Goal: Information Seeking & Learning: Learn about a topic

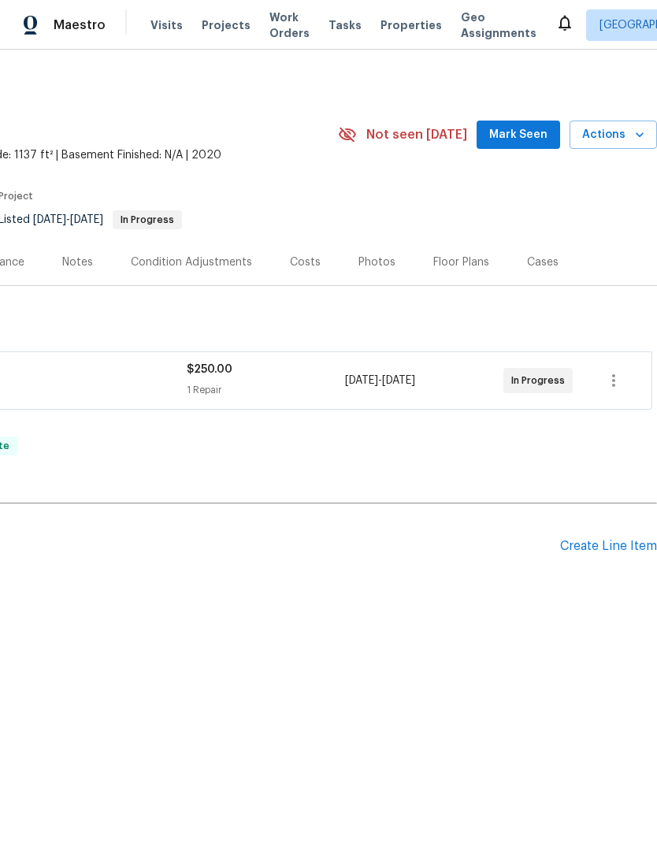
scroll to position [0, 233]
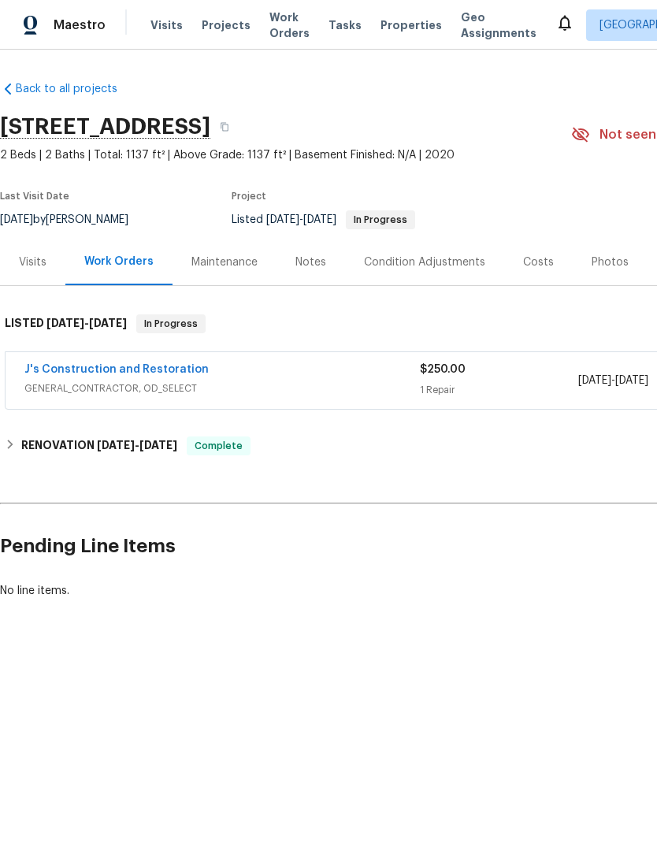
click at [315, 262] on div "Notes" at bounding box center [310, 262] width 31 height 16
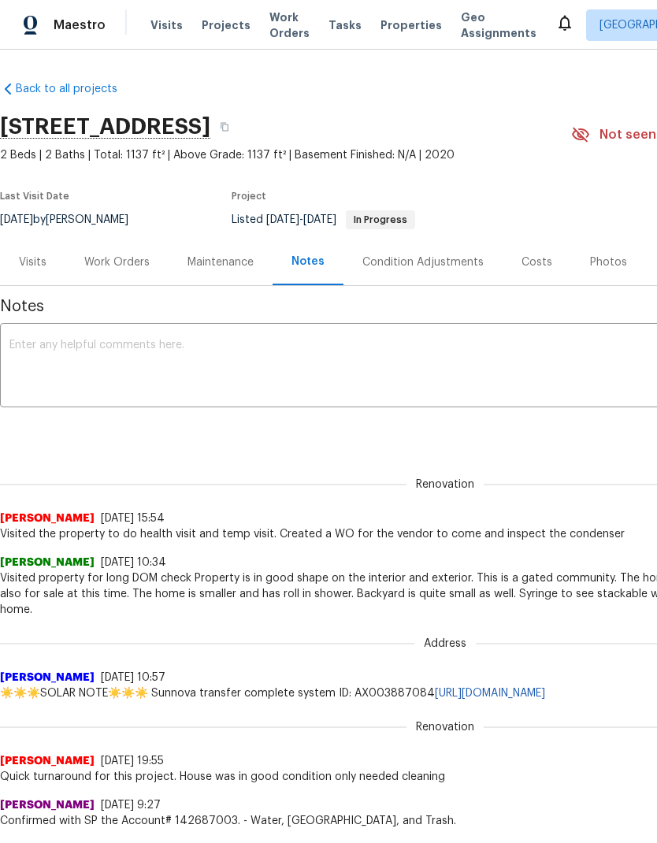
click at [107, 260] on div "Work Orders" at bounding box center [116, 262] width 65 height 16
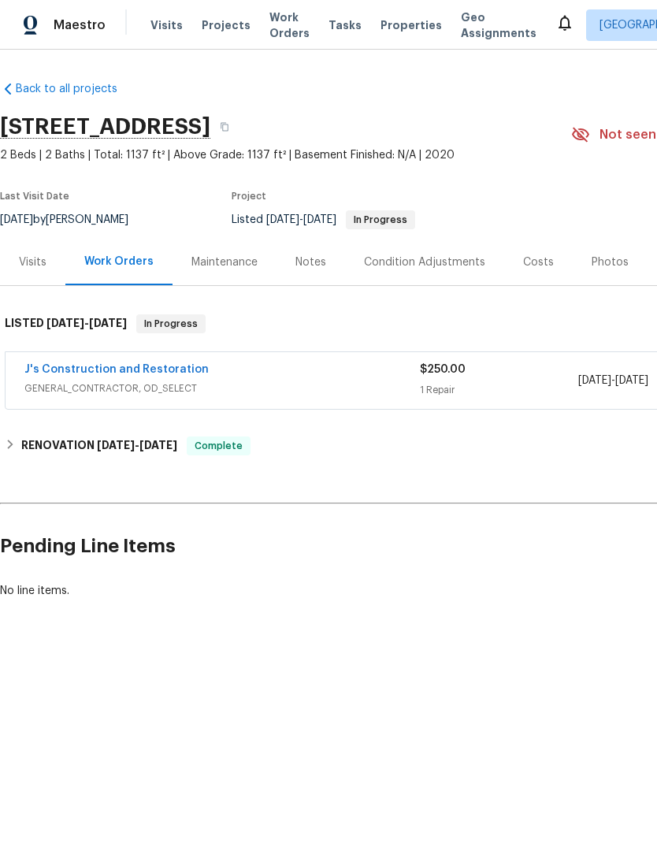
click at [146, 373] on link "J's Construction and Restoration" at bounding box center [116, 369] width 184 height 11
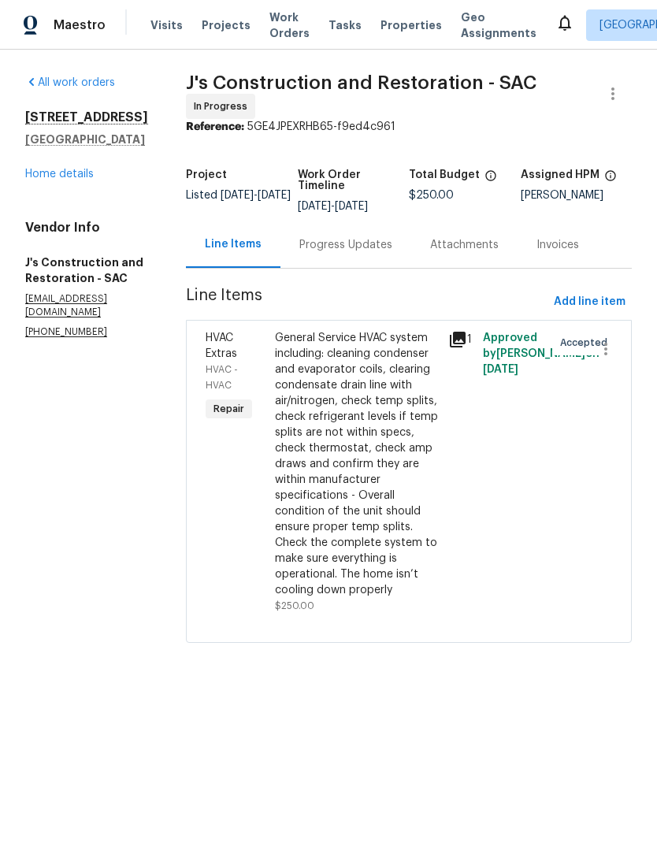
click at [372, 253] on div "Progress Updates" at bounding box center [345, 245] width 93 height 16
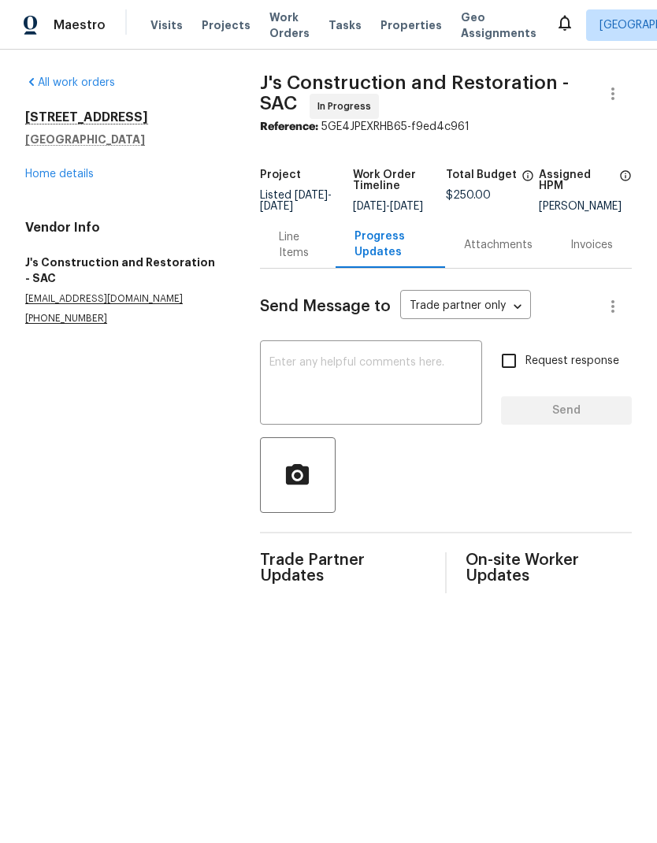
click at [71, 177] on link "Home details" at bounding box center [59, 174] width 69 height 11
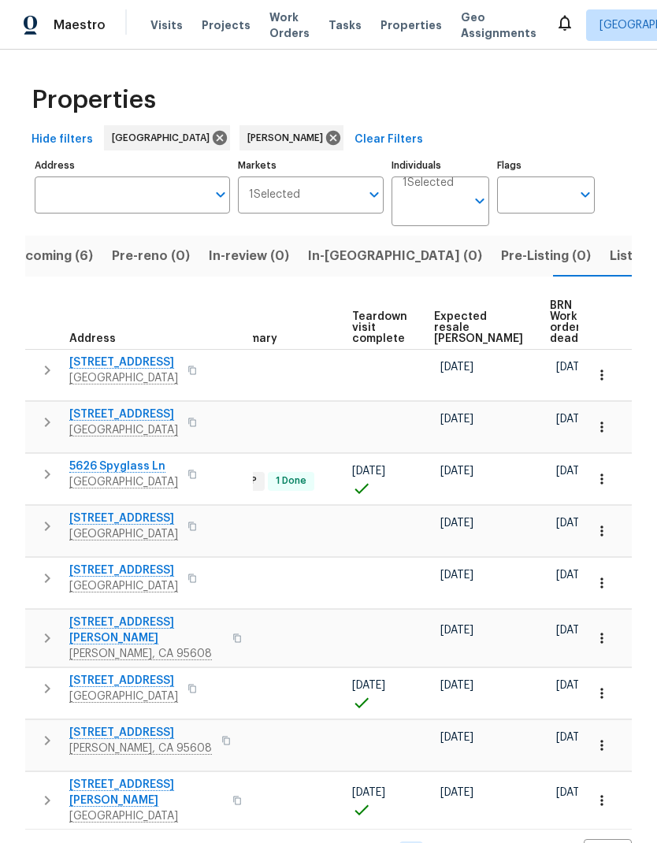
scroll to position [0, 343]
click at [550, 300] on span "BRN Work order deadline" at bounding box center [574, 322] width 49 height 44
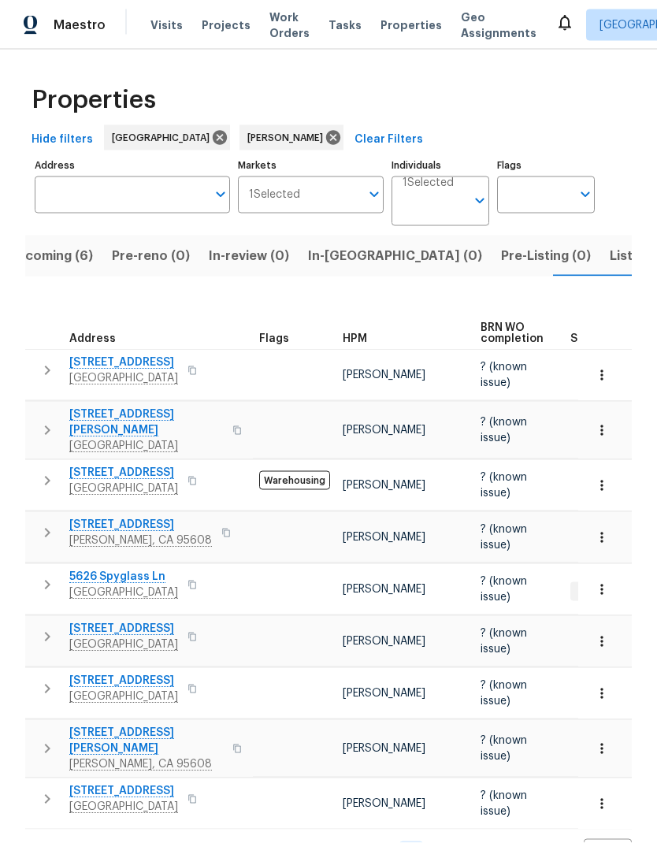
scroll to position [39, 0]
click at [610, 245] on span "Listed (8)" at bounding box center [640, 256] width 60 height 22
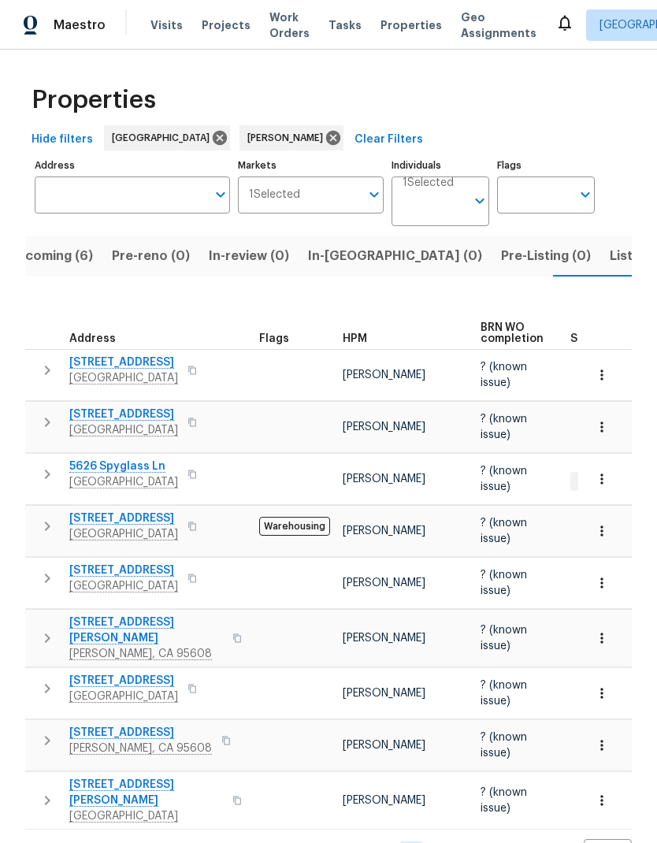
click at [123, 673] on span "7031 Rancho Mirage Ct" at bounding box center [123, 681] width 109 height 16
click at [326, 139] on icon at bounding box center [333, 138] width 14 height 14
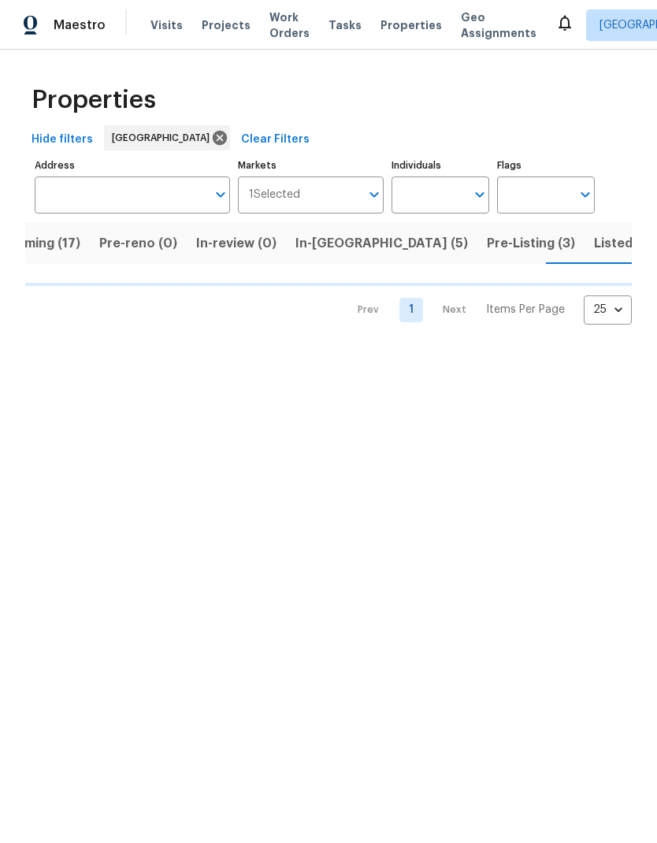
scroll to position [0, 45]
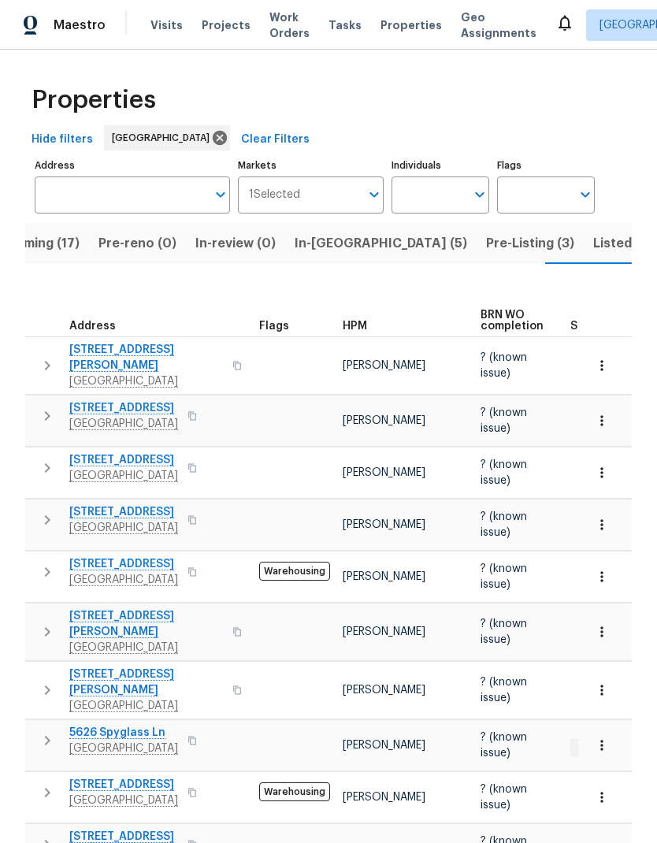
click at [317, 257] on button "In-reno (5)" at bounding box center [380, 243] width 191 height 41
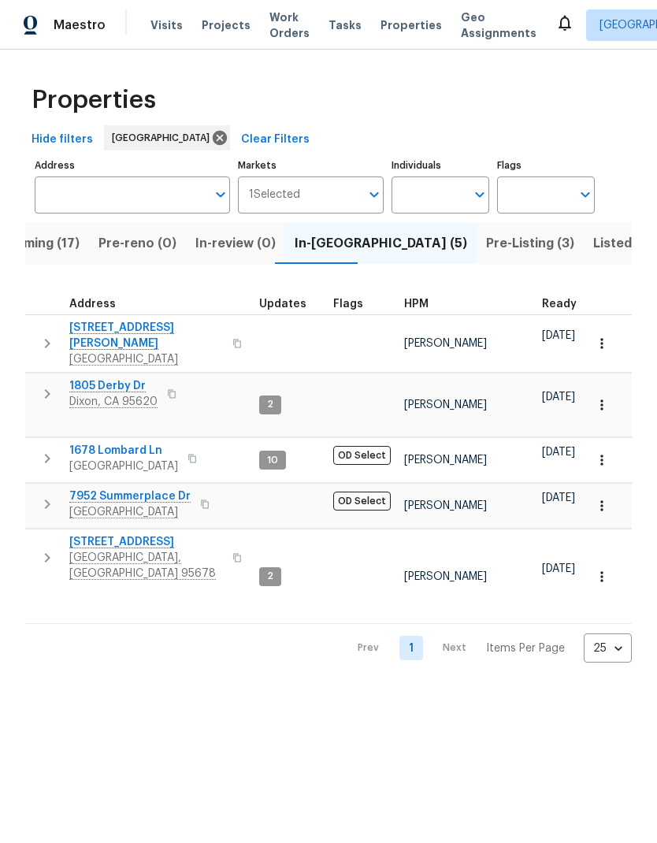
click at [113, 443] on span "1678 Lombard Ln" at bounding box center [123, 451] width 109 height 16
click at [98, 381] on span "1805 Derby Dr" at bounding box center [113, 386] width 88 height 16
click at [114, 488] on span "7952 Summerplace Dr" at bounding box center [129, 496] width 121 height 16
click at [117, 333] on span "400 Morrison Ave" at bounding box center [146, 336] width 154 height 32
click at [398, 534] on td "[PERSON_NAME]" at bounding box center [467, 576] width 138 height 95
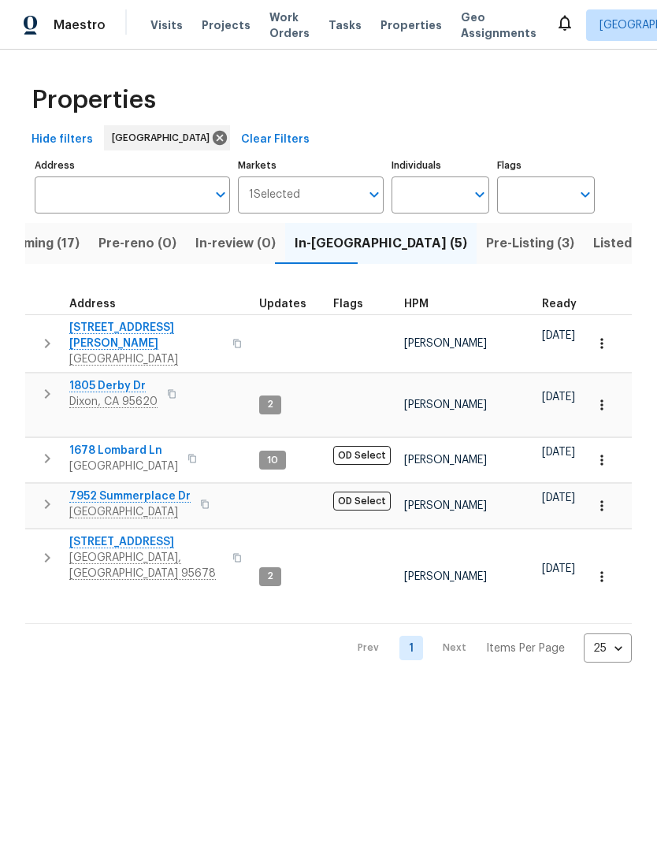
click at [135, 534] on span "509 Brookwood Rd" at bounding box center [146, 542] width 154 height 16
click at [593, 241] on span "Listed (26)" at bounding box center [627, 243] width 68 height 22
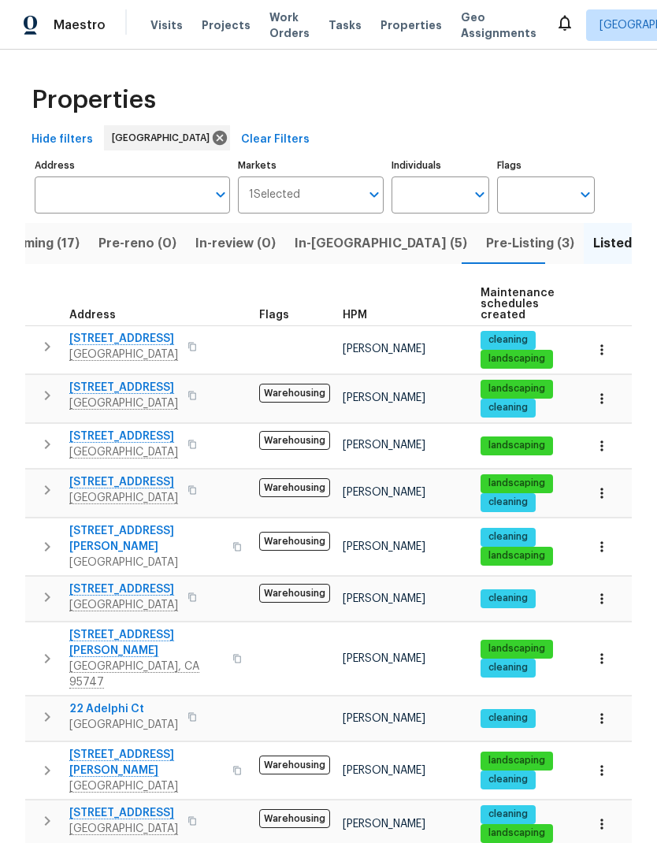
click at [432, 209] on input "Individuals" at bounding box center [428, 194] width 74 height 37
type input "Marcos reyes"
click at [454, 246] on li "[PERSON_NAME]" at bounding box center [440, 244] width 72 height 33
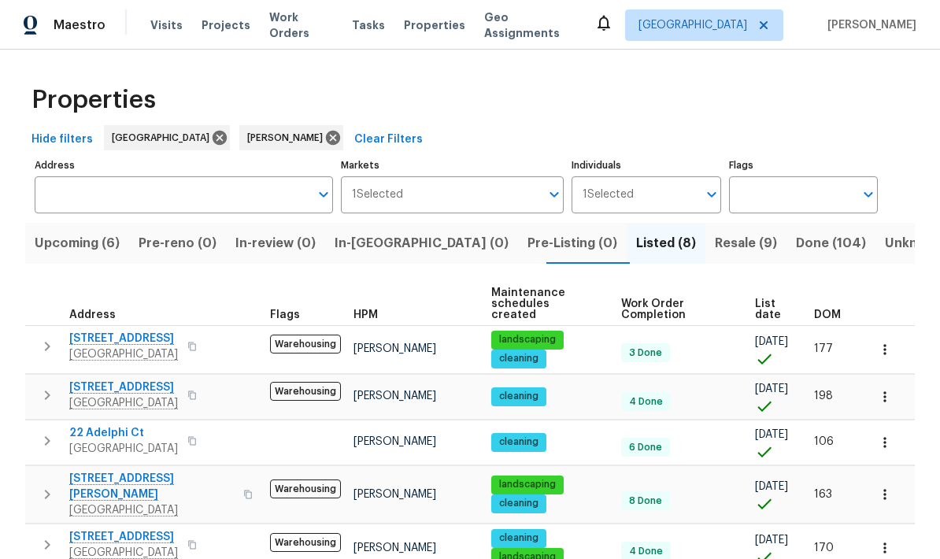
click at [656, 247] on span "Done (104)" at bounding box center [831, 243] width 70 height 22
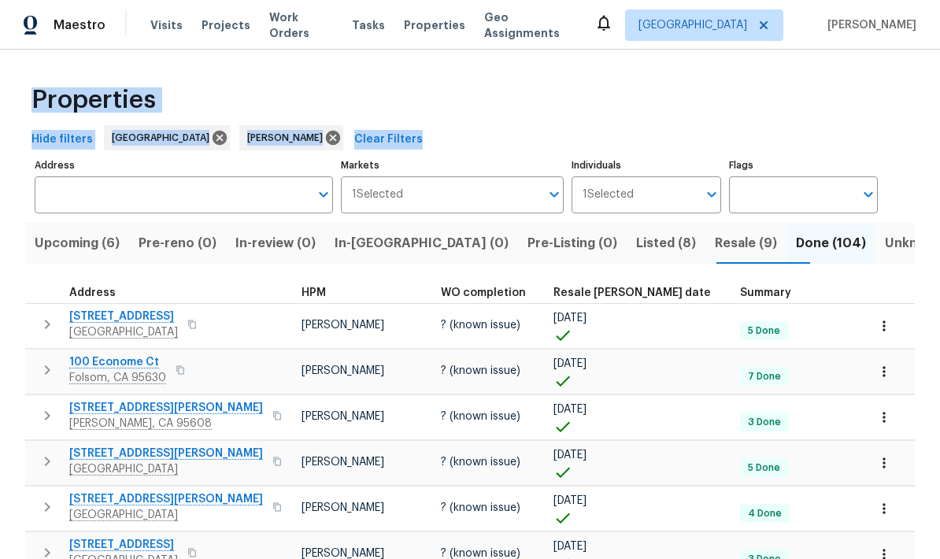
click at [656, 143] on div "Hide filters Sacramento Marcos Reyes Clear Filters" at bounding box center [470, 139] width 890 height 29
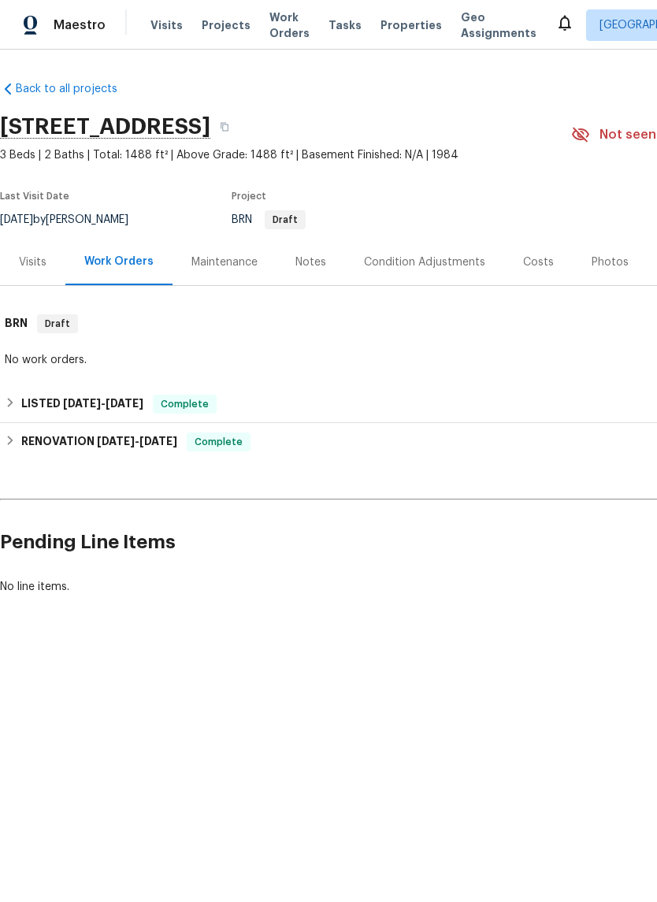
click at [30, 265] on div "Visits" at bounding box center [33, 262] width 28 height 16
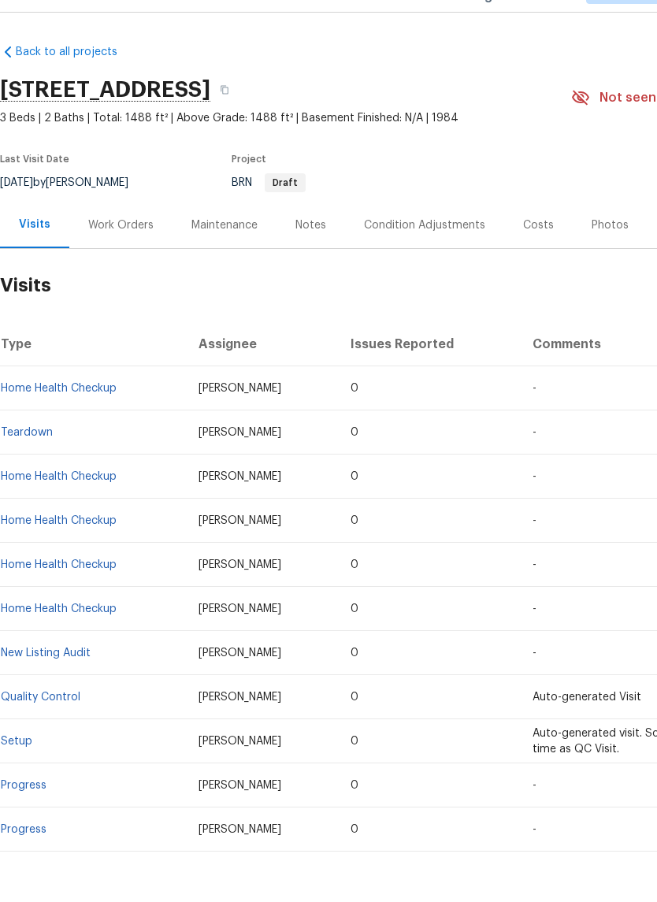
click at [135, 254] on div "Work Orders" at bounding box center [120, 262] width 65 height 16
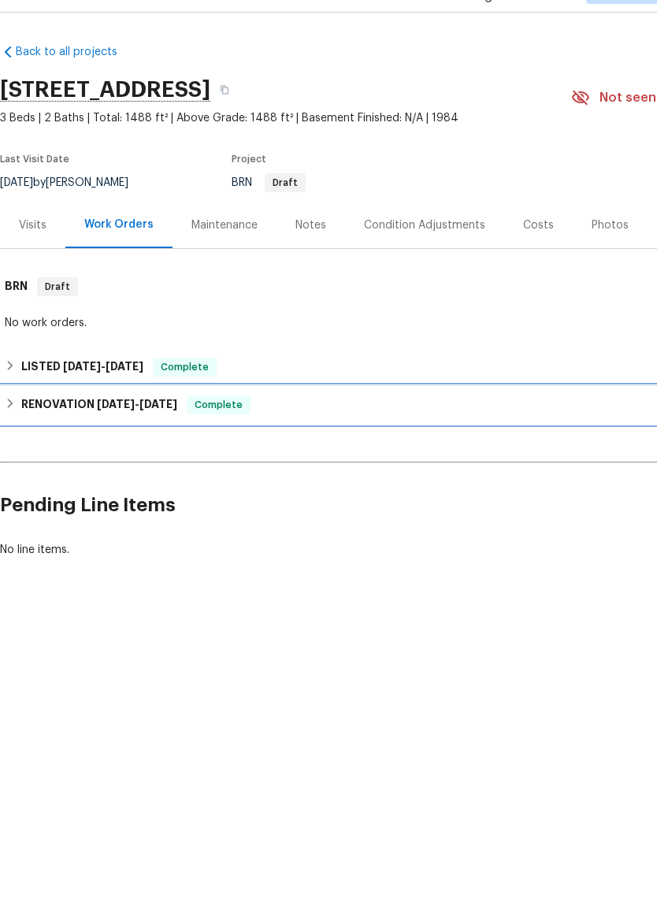
click at [573, 423] on div "RENOVATION 4/25/25 - 5/6/25 Complete" at bounding box center [445, 442] width 890 height 38
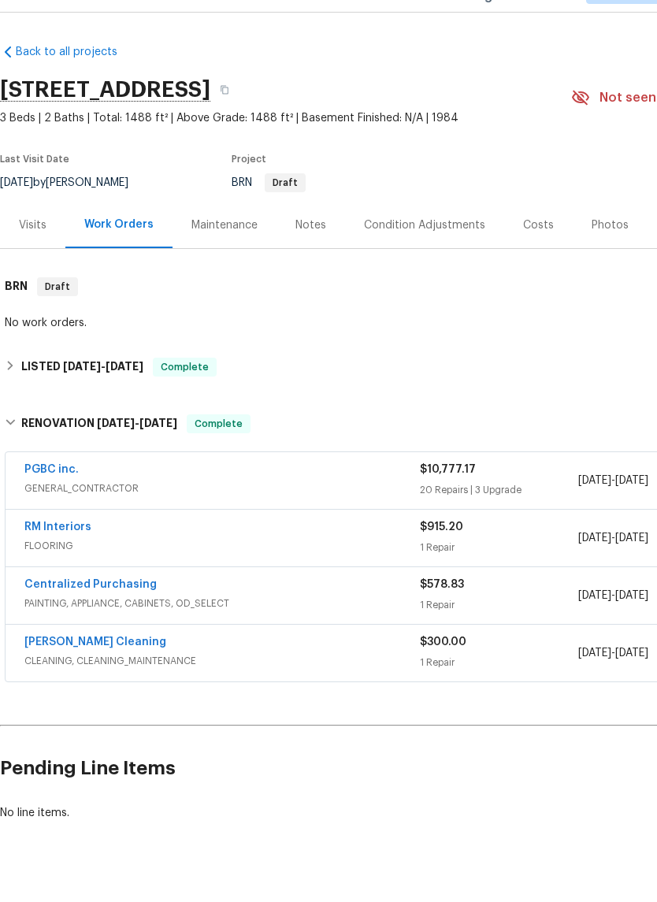
click at [146, 517] on span "GENERAL_CONTRACTOR" at bounding box center [221, 525] width 395 height 16
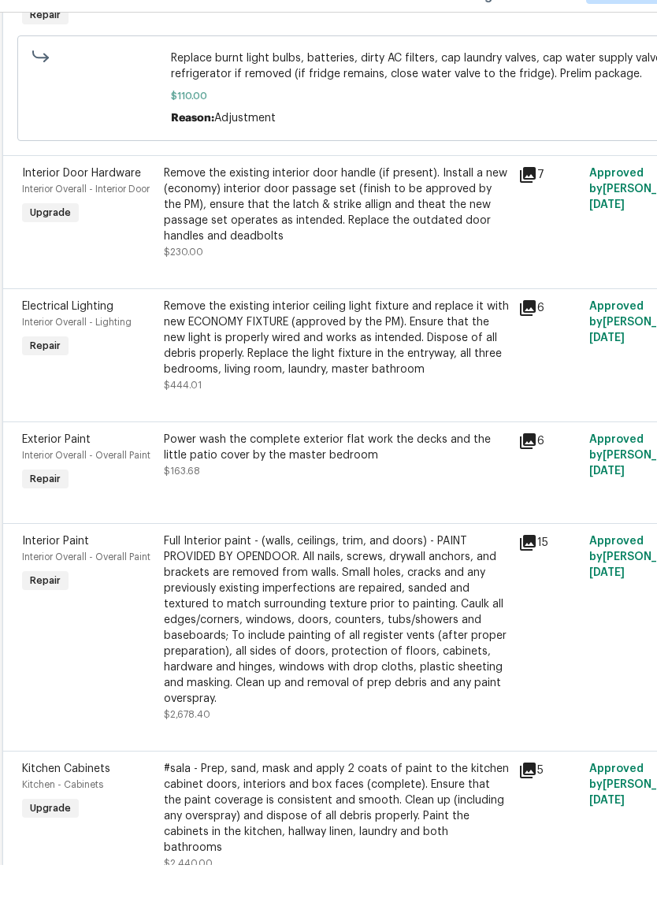
scroll to position [2417, 2]
click at [469, 571] on div "Full Interior paint - (walls, ceilings, trim, and doors) - PAINT PROVIDED BY OP…" at bounding box center [336, 657] width 345 height 173
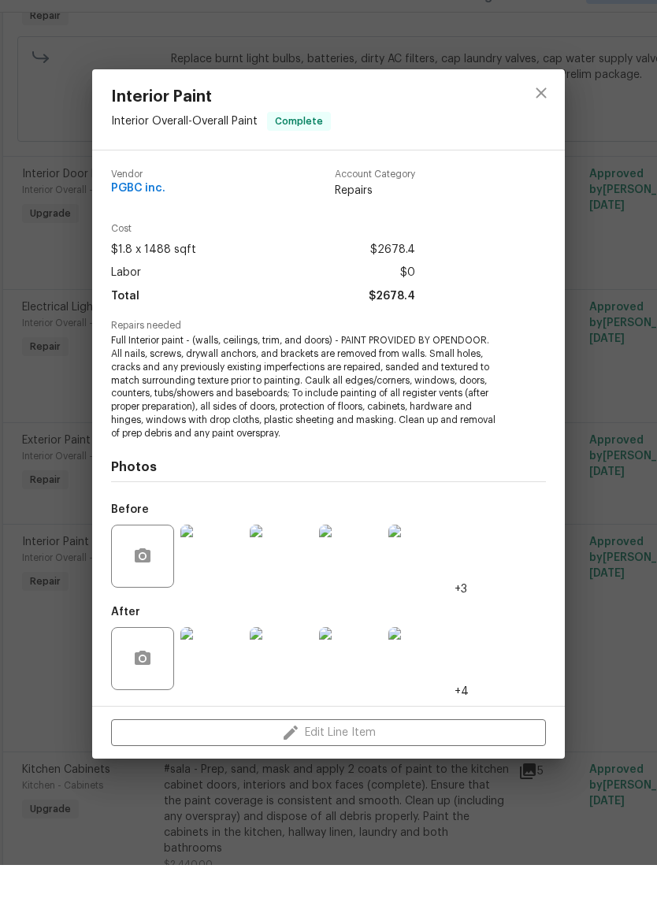
click at [214, 664] on img at bounding box center [211, 695] width 63 height 63
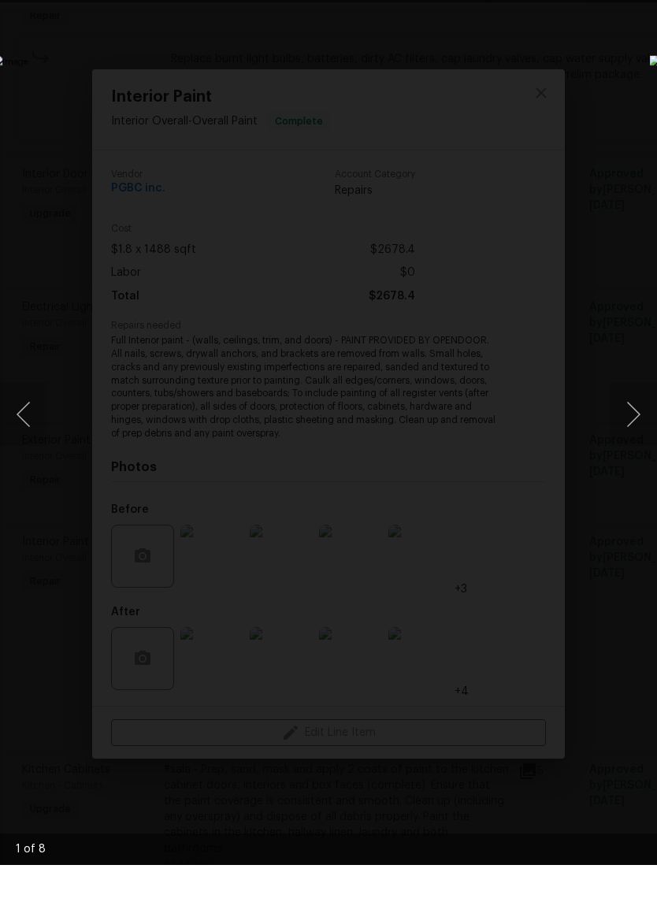
click at [621, 420] on button "Next image" at bounding box center [633, 451] width 47 height 63
click at [623, 420] on button "Next image" at bounding box center [633, 451] width 47 height 63
click at [630, 420] on button "Next image" at bounding box center [633, 451] width 47 height 63
click at [631, 420] on button "Next image" at bounding box center [633, 451] width 47 height 63
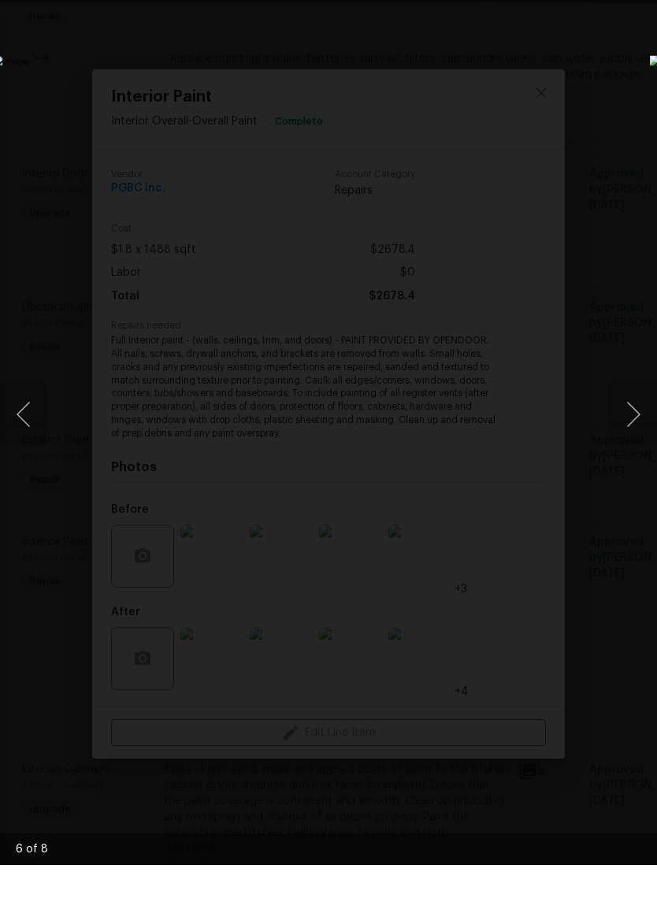
click at [628, 420] on button "Next image" at bounding box center [633, 451] width 47 height 63
click at [634, 420] on button "Next image" at bounding box center [633, 451] width 47 height 63
click at [628, 420] on button "Next image" at bounding box center [633, 451] width 47 height 63
click at [629, 420] on button "Next image" at bounding box center [633, 451] width 47 height 63
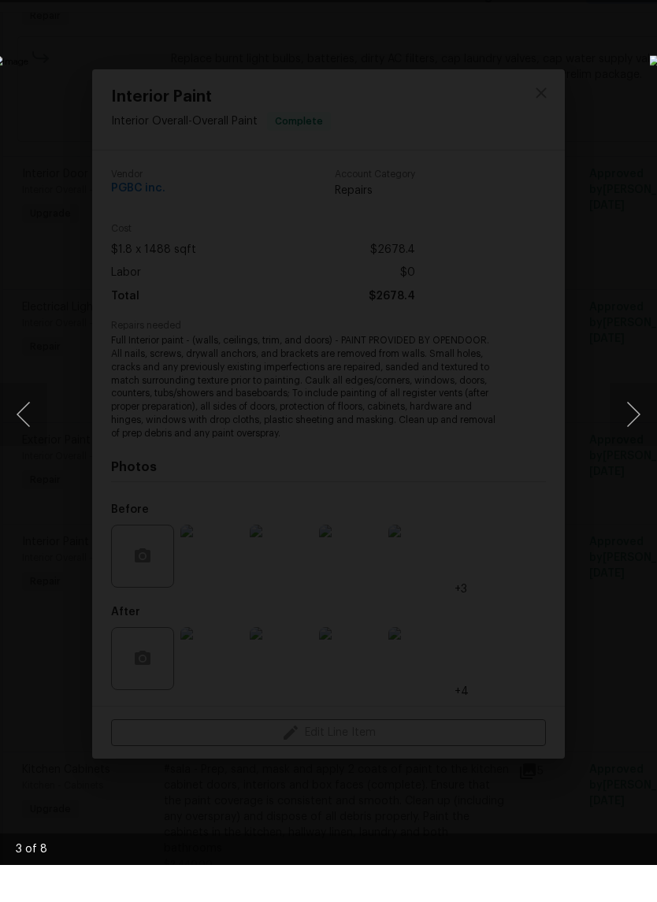
click at [631, 420] on button "Next image" at bounding box center [633, 451] width 47 height 63
click at [630, 420] on button "Next image" at bounding box center [633, 451] width 47 height 63
click at [632, 420] on button "Next image" at bounding box center [633, 451] width 47 height 63
click at [630, 420] on button "Next image" at bounding box center [633, 451] width 47 height 63
click at [636, 420] on button "Next image" at bounding box center [633, 451] width 47 height 63
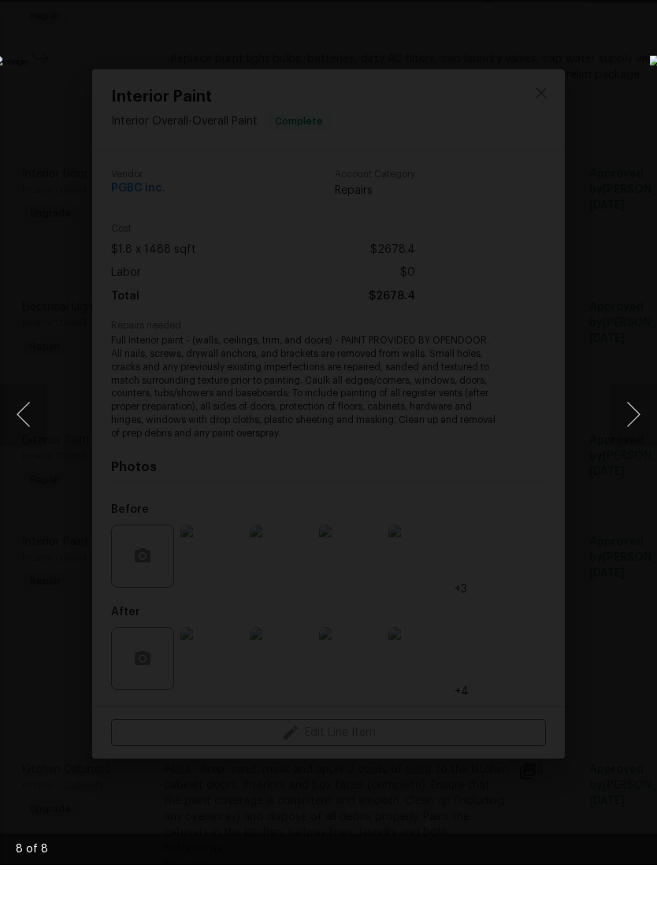
click at [640, 420] on button "Next image" at bounding box center [633, 451] width 47 height 63
click at [633, 420] on button "Next image" at bounding box center [633, 451] width 47 height 63
click at [632, 420] on button "Next image" at bounding box center [633, 451] width 47 height 63
click at [637, 420] on button "Next image" at bounding box center [633, 451] width 47 height 63
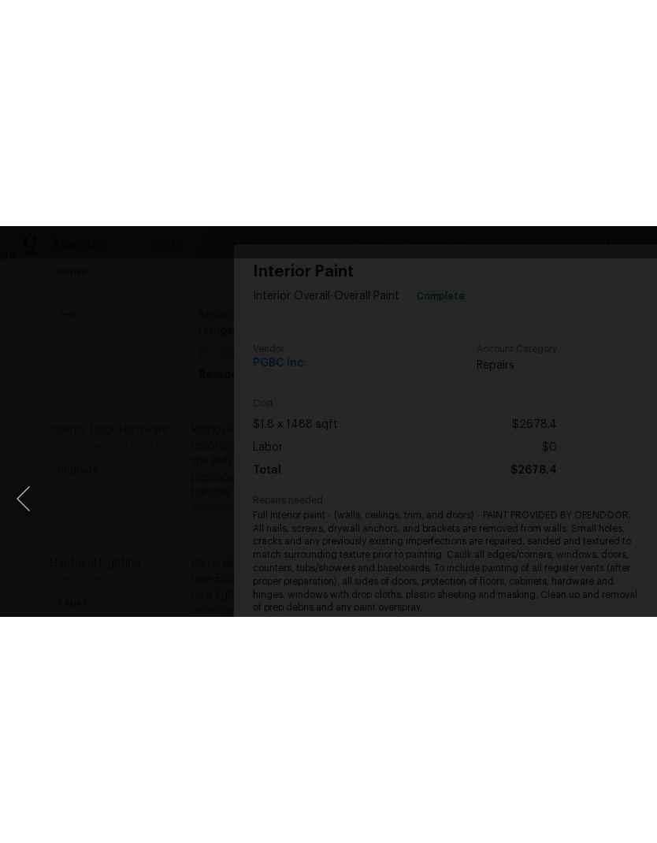
scroll to position [7, 0]
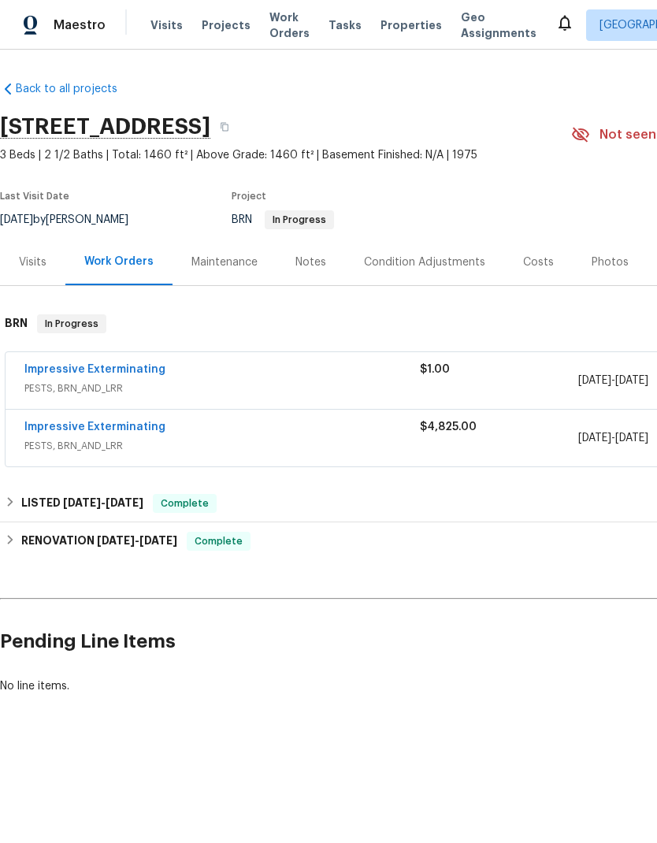
click at [301, 261] on div "Notes" at bounding box center [310, 262] width 31 height 16
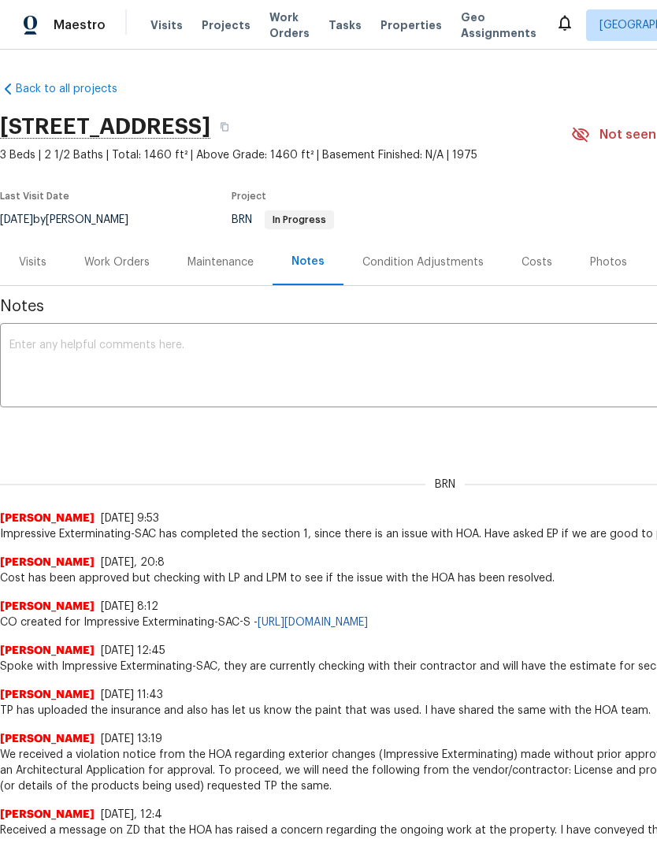
click at [122, 271] on div "Work Orders" at bounding box center [116, 262] width 103 height 46
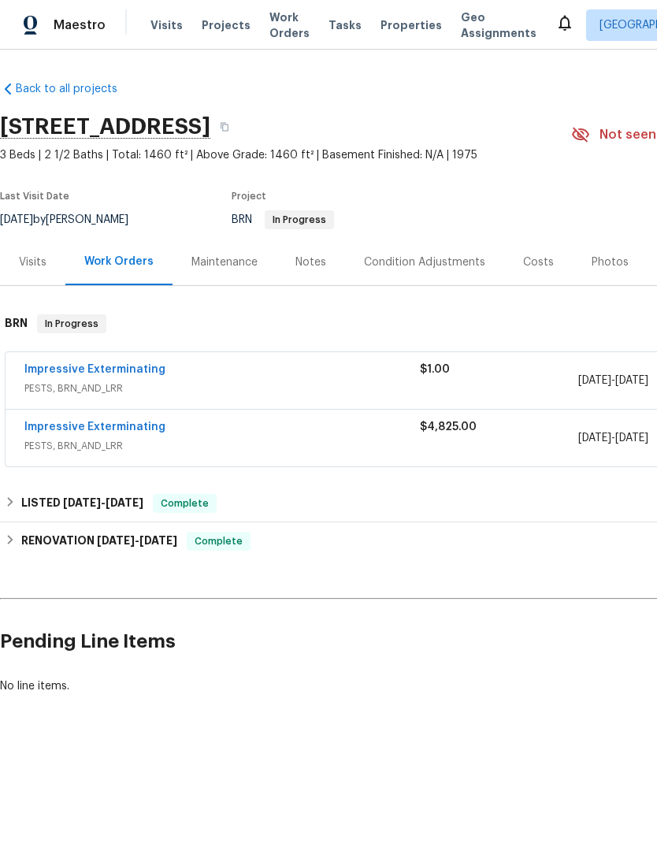
click at [26, 254] on div "Visits" at bounding box center [33, 262] width 28 height 16
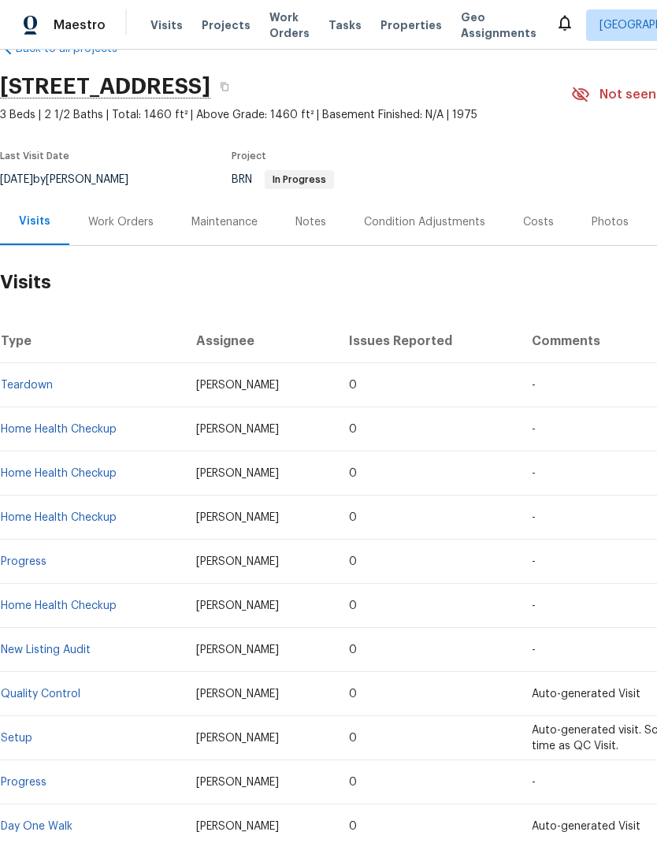
scroll to position [40, 0]
click at [303, 228] on div "Notes" at bounding box center [310, 222] width 31 height 16
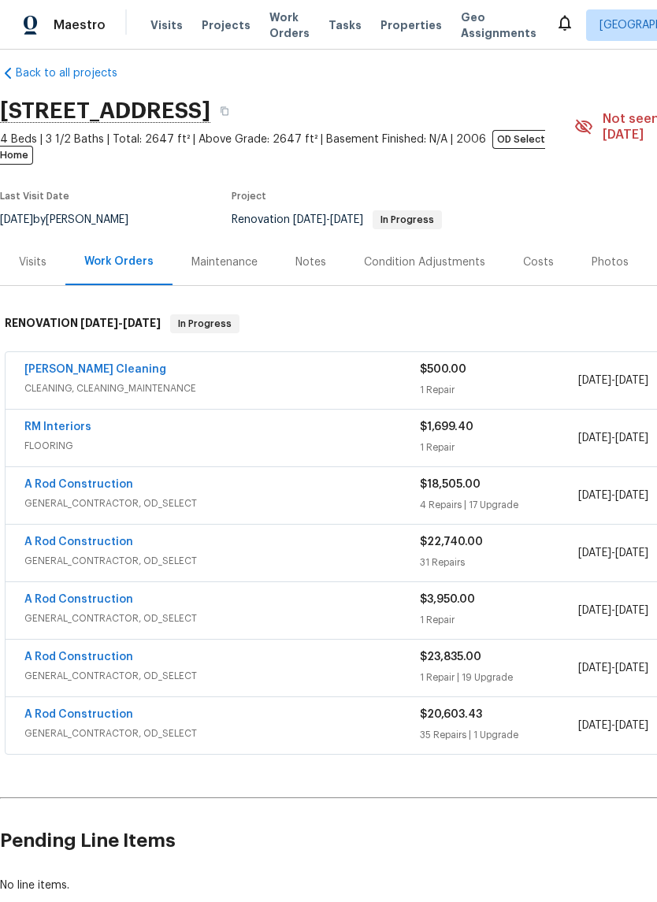
scroll to position [16, 0]
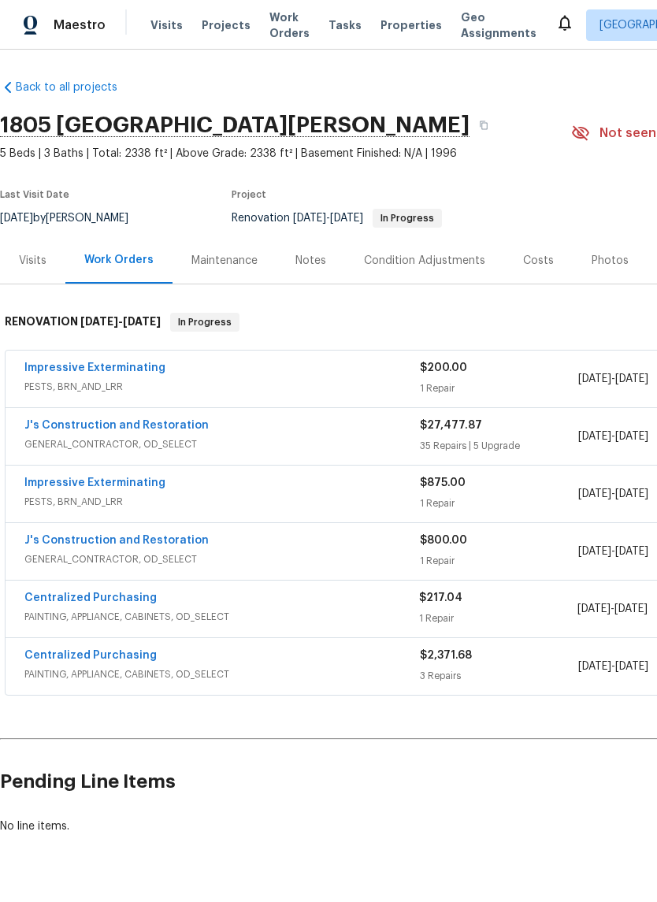
scroll to position [2, 0]
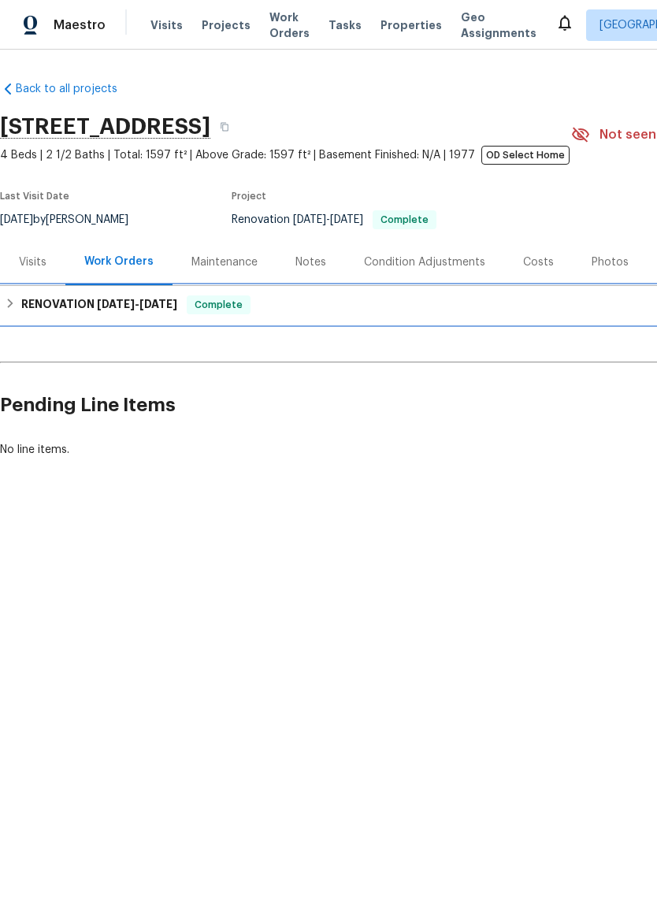
click at [88, 301] on h6 "RENOVATION 8/25/25 - 8/25/25" at bounding box center [99, 304] width 156 height 19
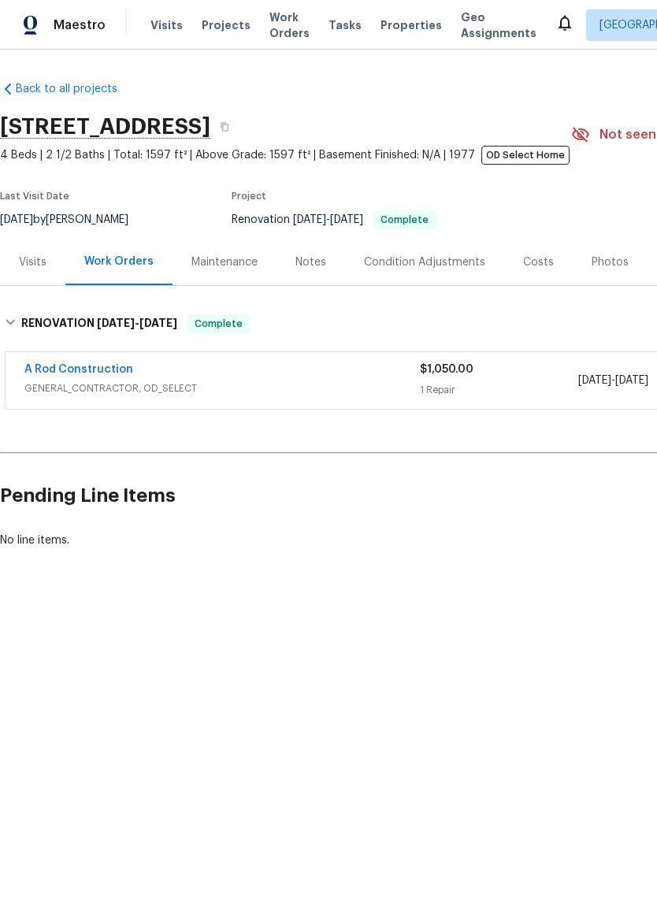
click at [78, 375] on link "A Rod Construction" at bounding box center [78, 369] width 109 height 11
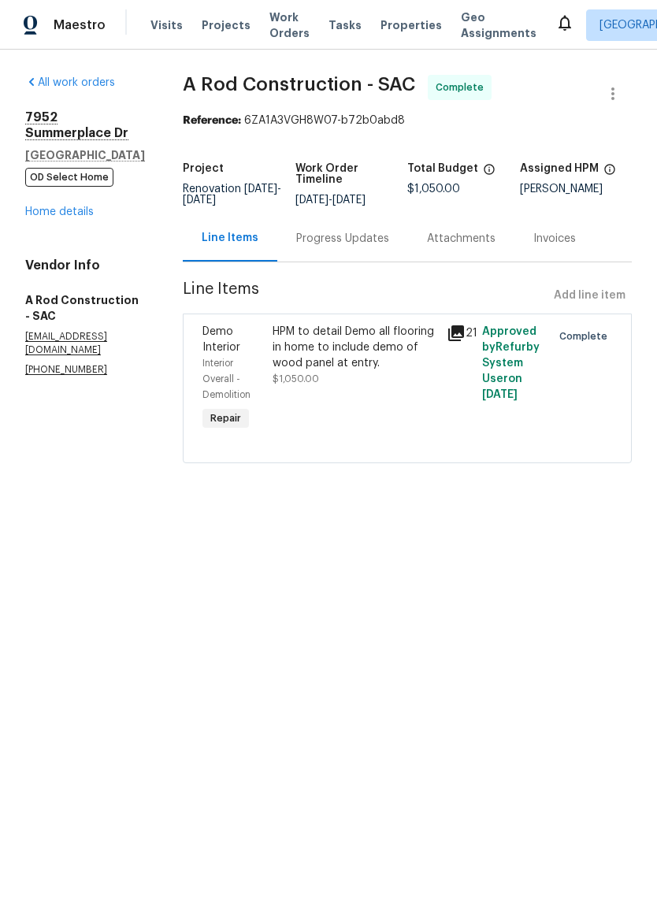
click at [411, 371] on div "HPM to detail Demo all flooring in home to include demo of wood panel at entry." at bounding box center [354, 347] width 165 height 47
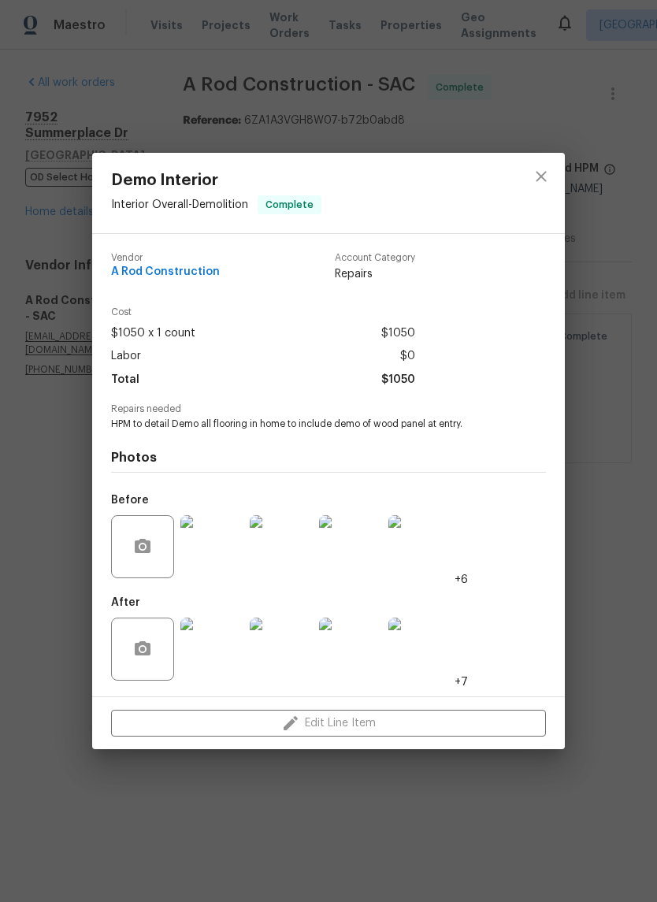
click at [214, 643] on img at bounding box center [211, 648] width 63 height 63
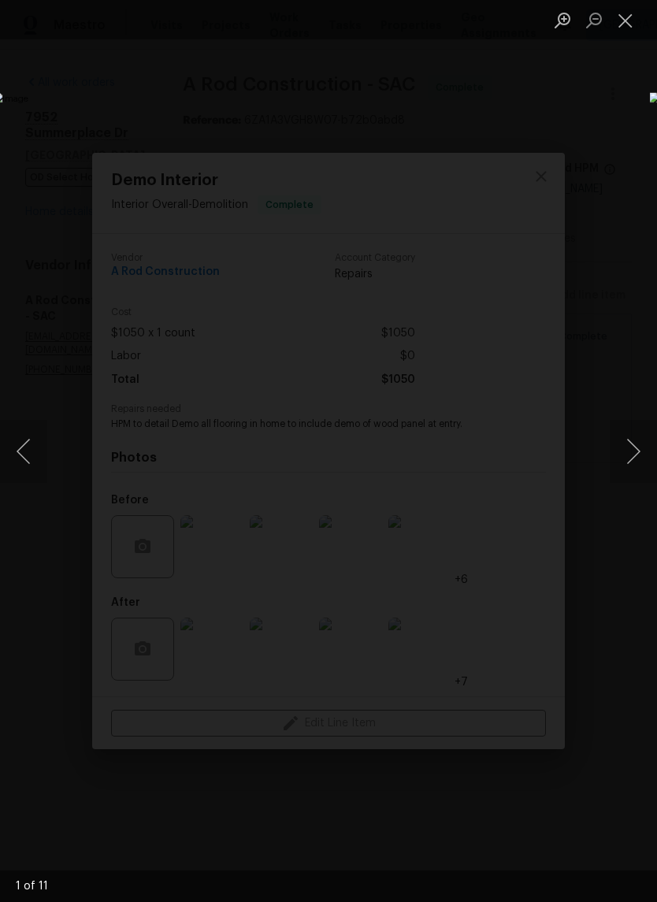
click at [630, 458] on button "Next image" at bounding box center [633, 451] width 47 height 63
click at [641, 449] on button "Next image" at bounding box center [633, 451] width 47 height 63
click at [634, 455] on button "Next image" at bounding box center [633, 451] width 47 height 63
click at [637, 449] on button "Next image" at bounding box center [633, 451] width 47 height 63
click at [638, 449] on button "Next image" at bounding box center [633, 451] width 47 height 63
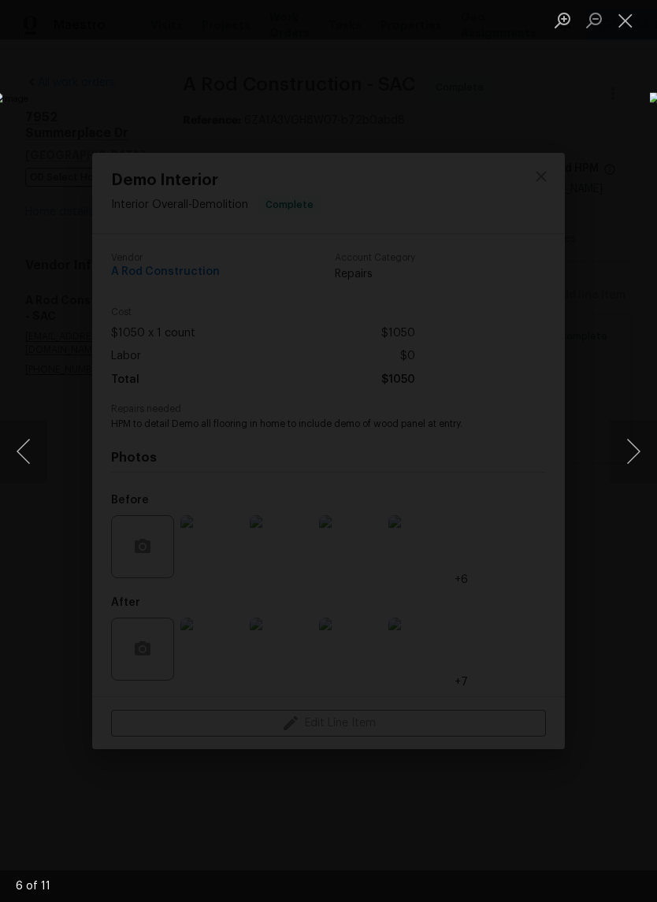
click at [634, 456] on button "Next image" at bounding box center [633, 451] width 47 height 63
click at [632, 457] on button "Next image" at bounding box center [633, 451] width 47 height 63
click at [629, 457] on button "Next image" at bounding box center [633, 451] width 47 height 63
click at [639, 454] on button "Next image" at bounding box center [633, 451] width 47 height 63
click at [632, 459] on button "Next image" at bounding box center [633, 451] width 47 height 63
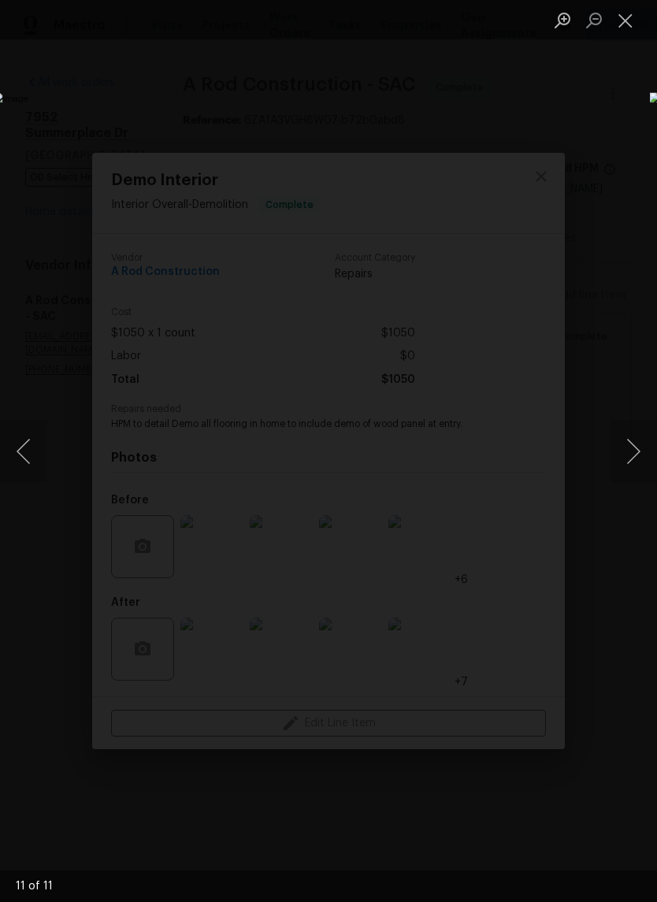
click at [623, 451] on button "Next image" at bounding box center [633, 451] width 47 height 63
click at [631, 444] on button "Next image" at bounding box center [633, 451] width 47 height 63
click at [639, 442] on button "Next image" at bounding box center [633, 451] width 47 height 63
click at [632, 451] on button "Next image" at bounding box center [633, 451] width 47 height 63
click at [632, 453] on button "Next image" at bounding box center [633, 451] width 47 height 63
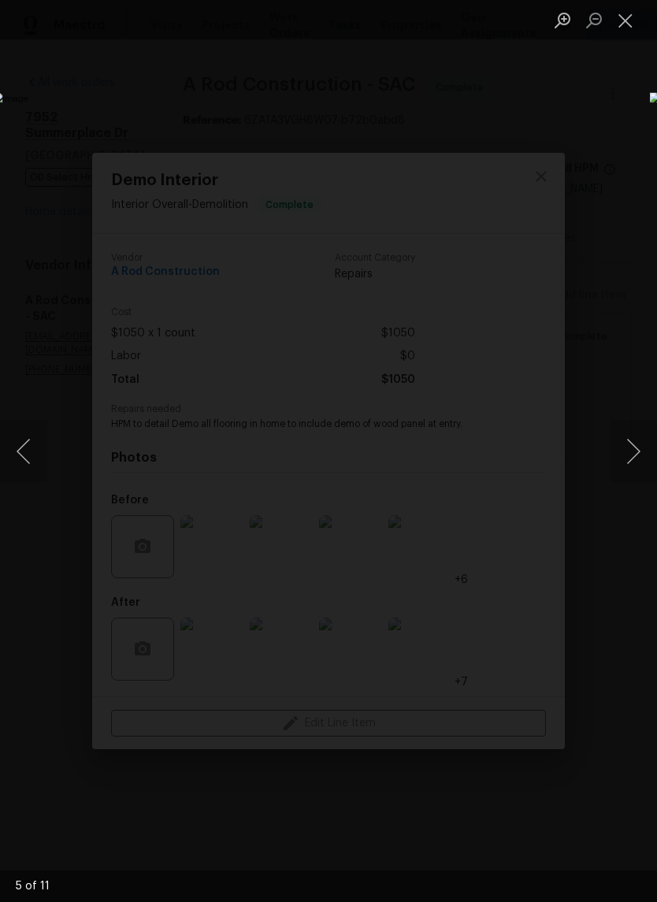
click at [632, 454] on button "Next image" at bounding box center [633, 451] width 47 height 63
click at [638, 451] on button "Next image" at bounding box center [633, 451] width 47 height 63
click at [633, 454] on button "Next image" at bounding box center [633, 451] width 47 height 63
click at [632, 21] on button "Close lightbox" at bounding box center [626, 20] width 32 height 28
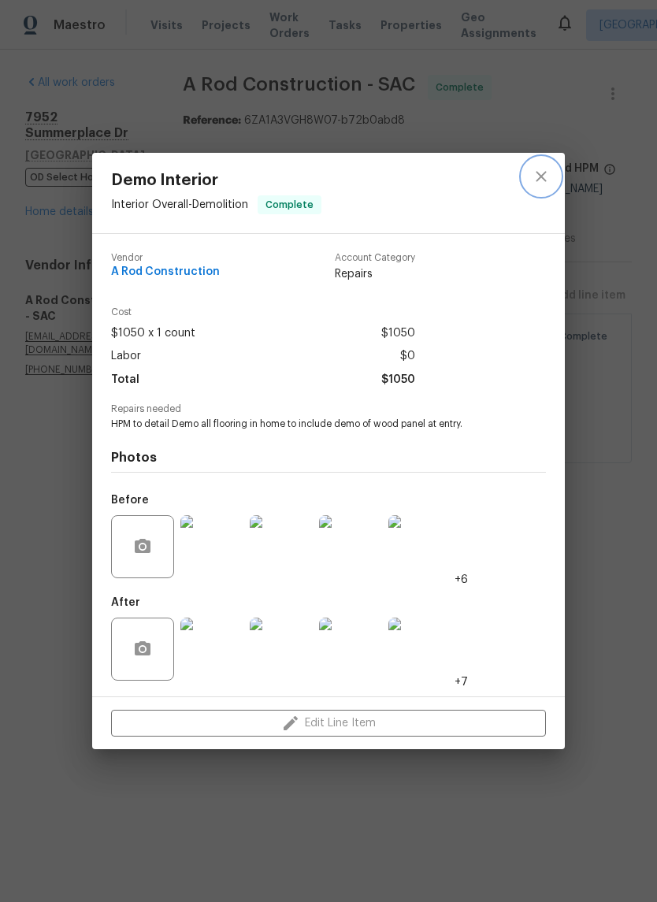
click at [541, 175] on icon "close" at bounding box center [541, 176] width 10 height 10
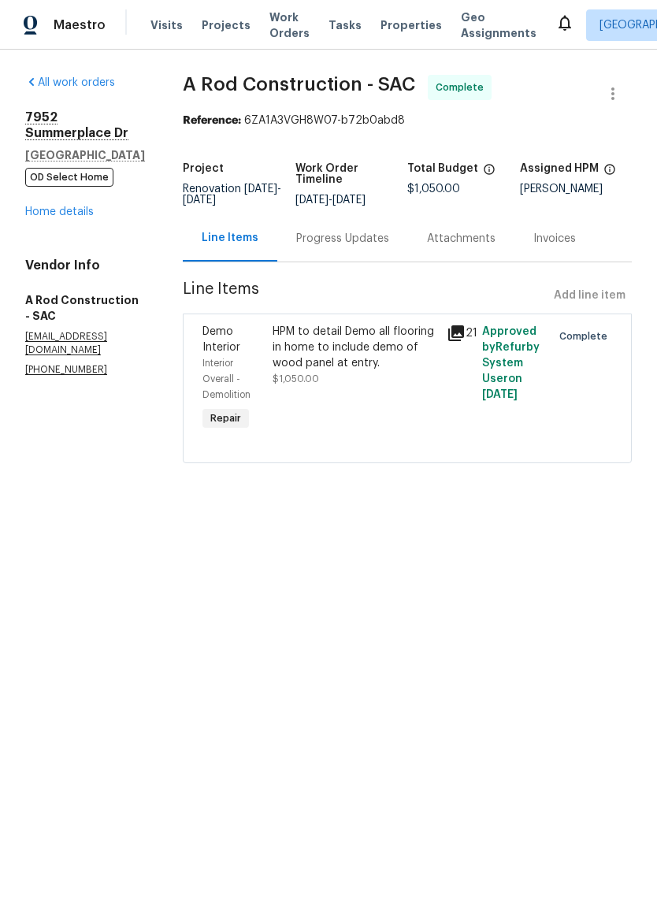
click at [57, 206] on link "Home details" at bounding box center [59, 211] width 69 height 11
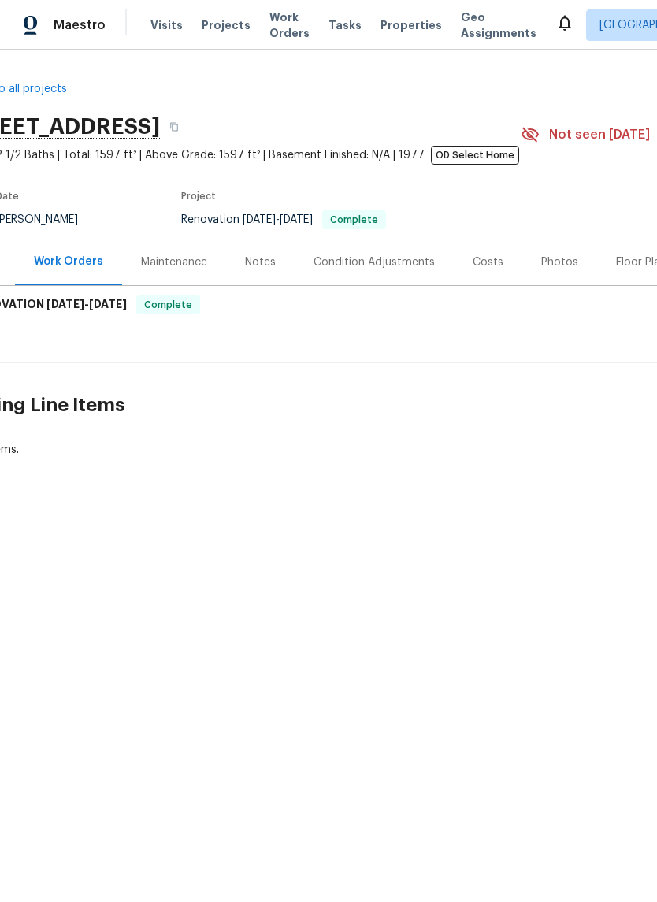
scroll to position [0, 46]
click at [271, 269] on div "Notes" at bounding box center [265, 262] width 31 height 16
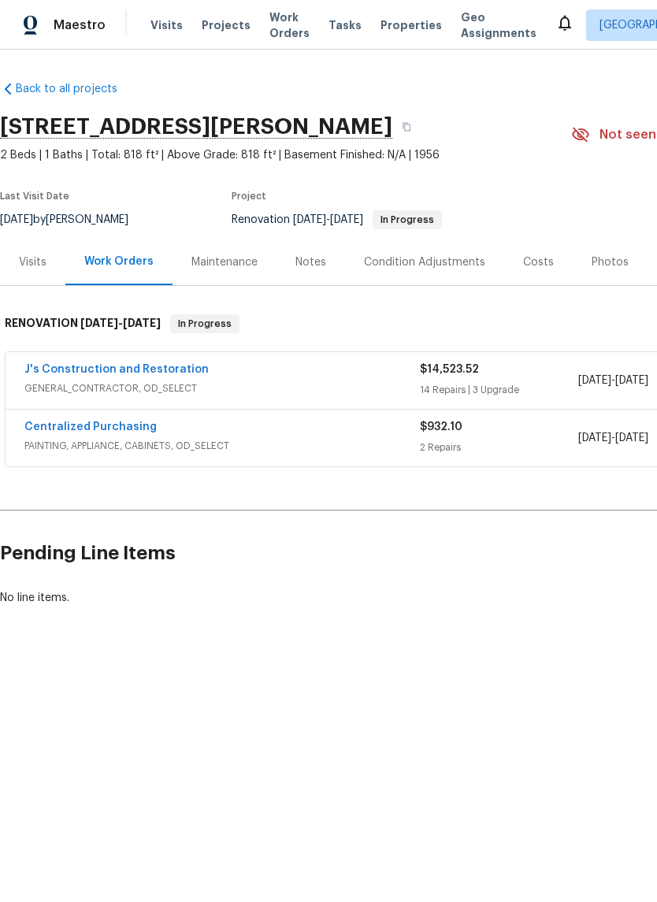
click at [308, 261] on div "Notes" at bounding box center [310, 262] width 31 height 16
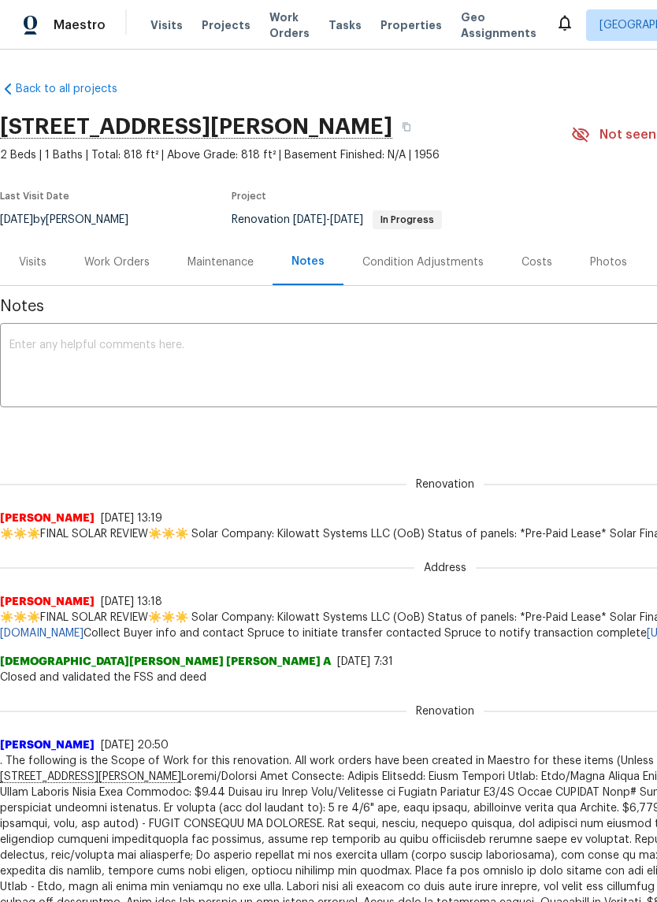
click at [113, 272] on div "Work Orders" at bounding box center [116, 262] width 103 height 46
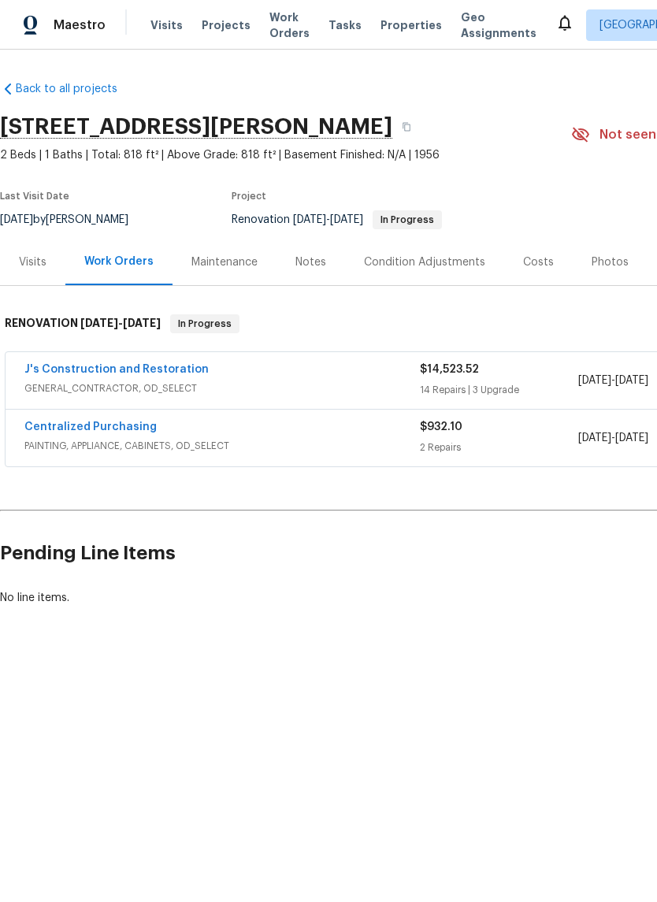
click at [142, 387] on span "GENERAL_CONTRACTOR, OD_SELECT" at bounding box center [221, 388] width 395 height 16
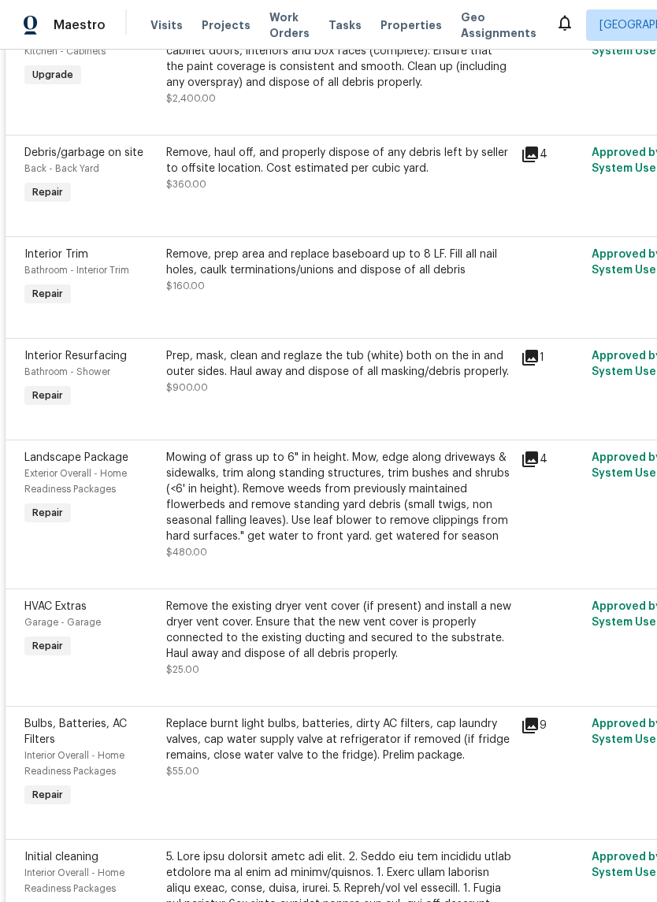
scroll to position [1211, -1]
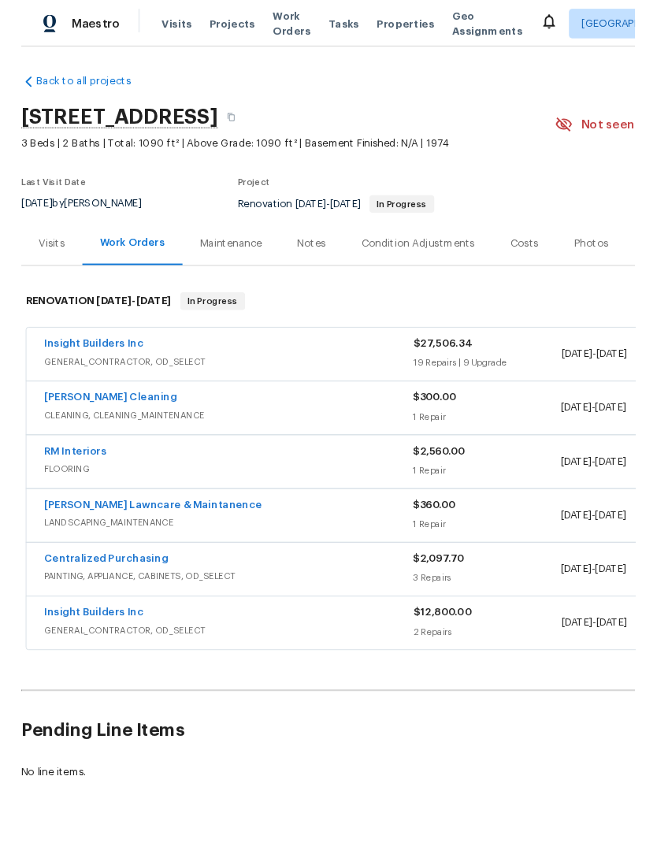
scroll to position [2, 0]
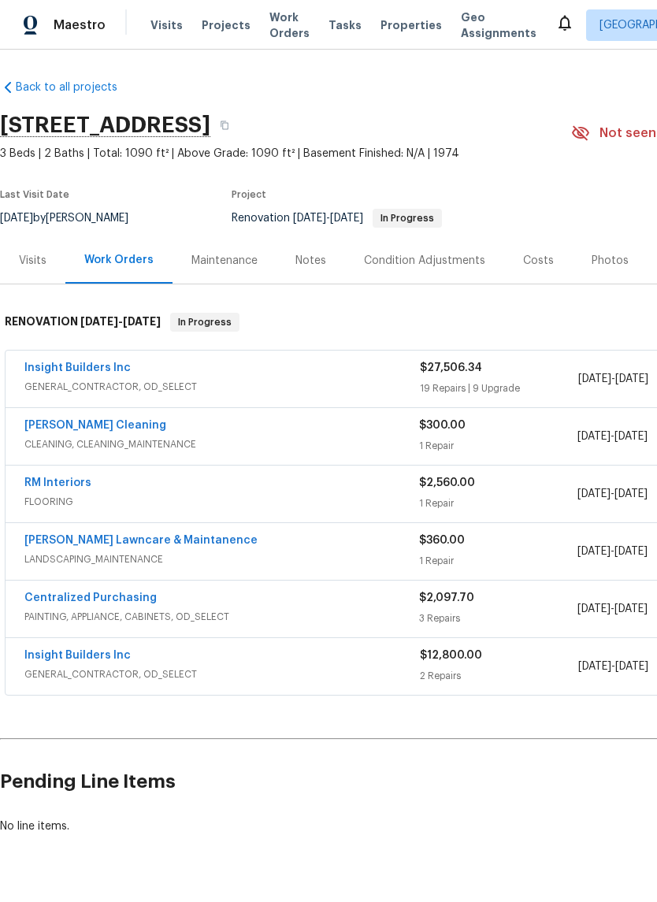
click at [91, 660] on link "Insight Builders Inc" at bounding box center [77, 655] width 106 height 11
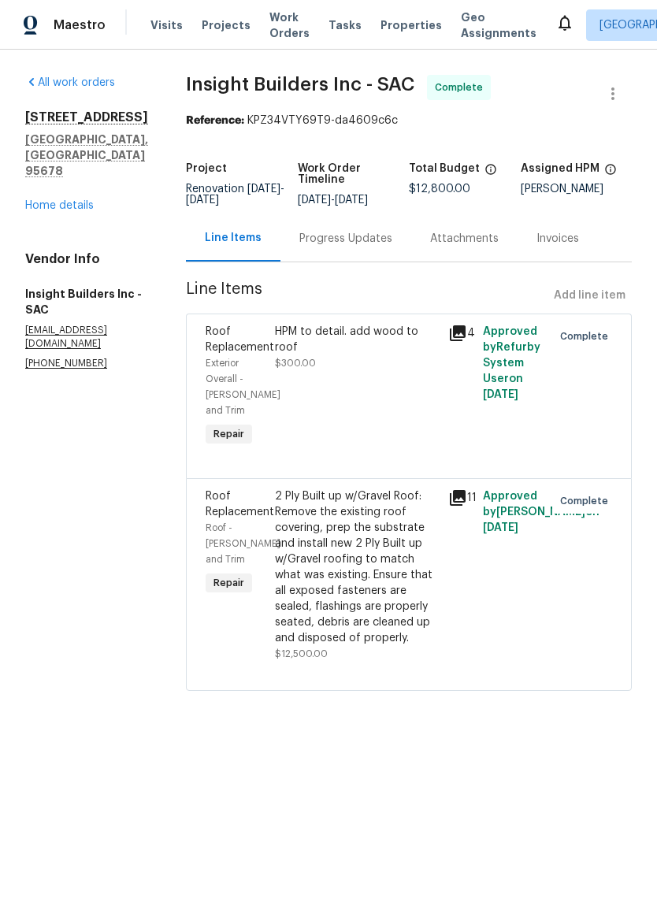
click at [465, 506] on icon at bounding box center [458, 498] width 16 height 16
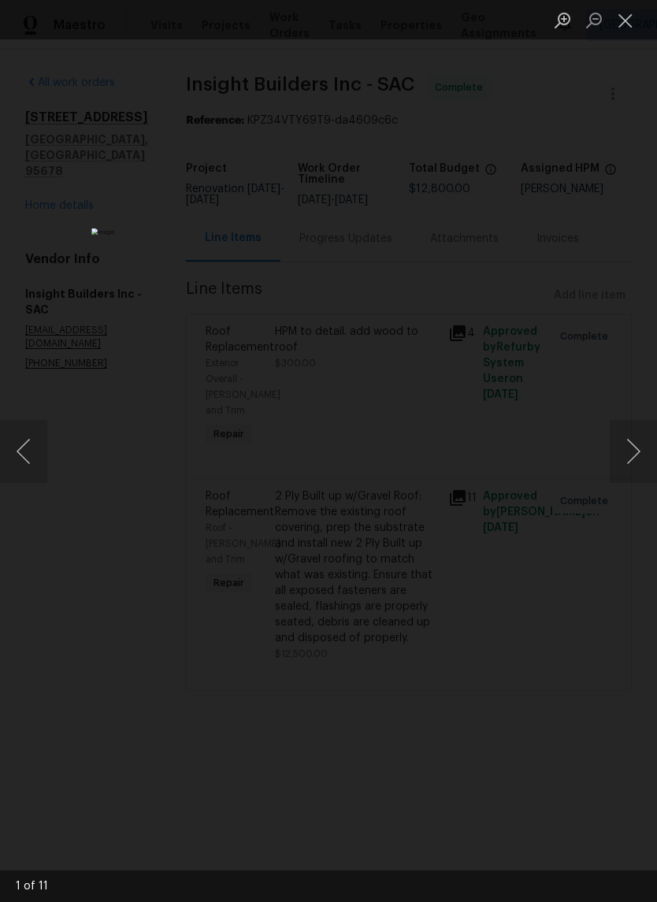
click at [632, 27] on button "Close lightbox" at bounding box center [626, 20] width 32 height 28
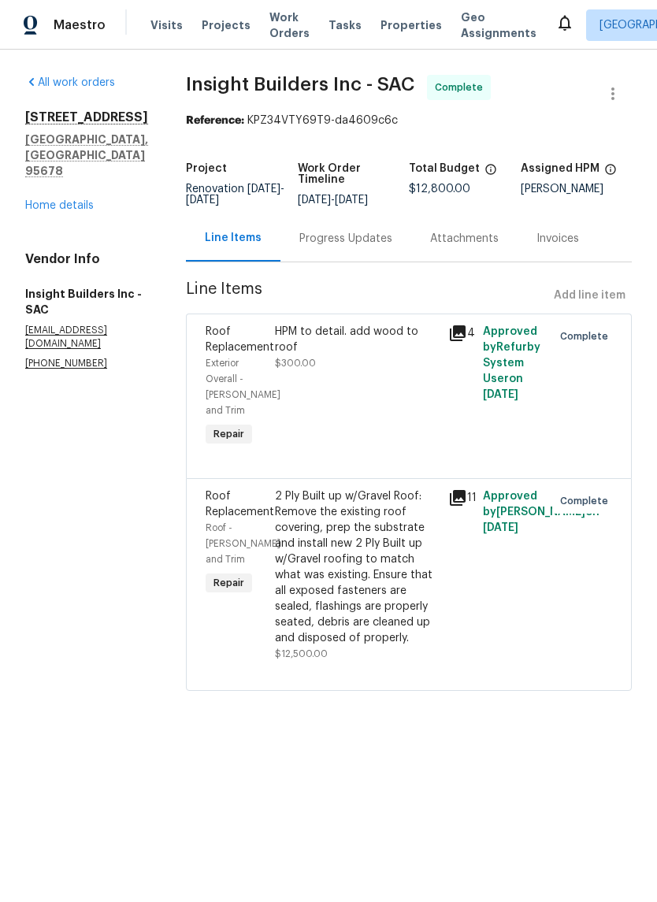
click at [379, 539] on div "2 Ply Built up w/Gravel Roof: Remove the existing roof covering, prep the subst…" at bounding box center [357, 567] width 164 height 158
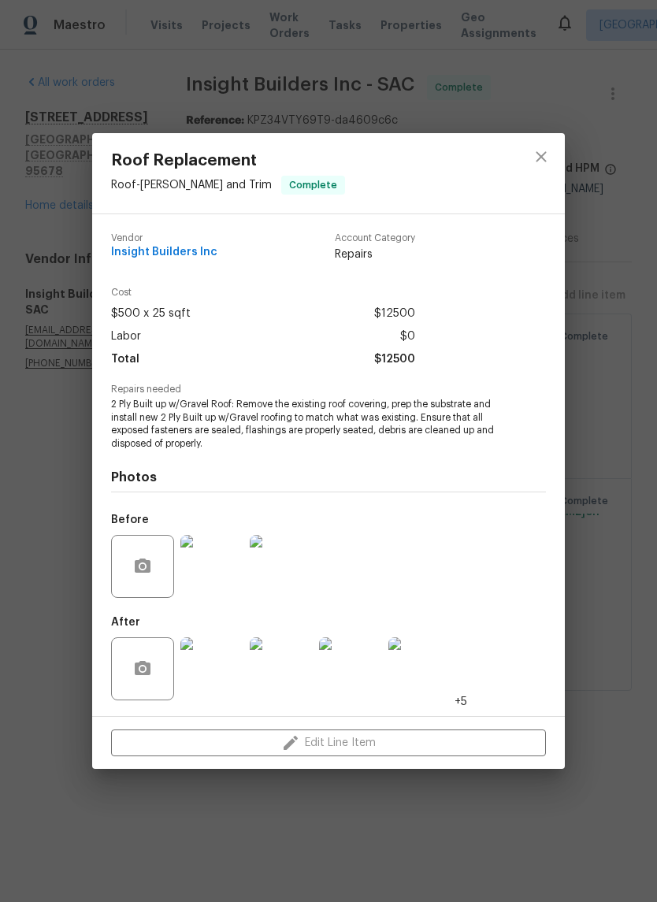
click at [215, 584] on img at bounding box center [211, 566] width 63 height 63
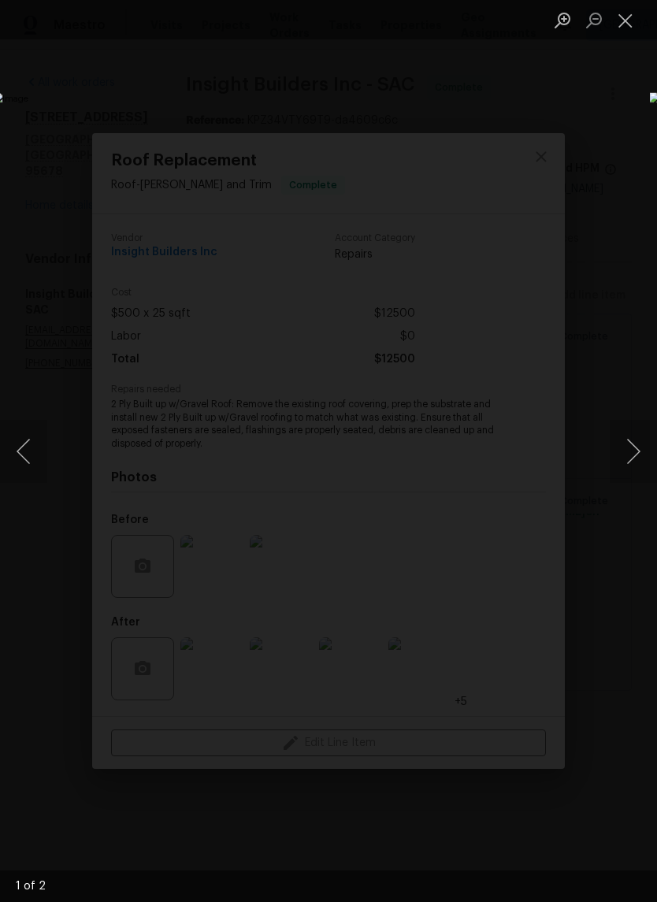
click at [629, 453] on button "Next image" at bounding box center [633, 451] width 47 height 63
click at [623, 456] on button "Next image" at bounding box center [633, 451] width 47 height 63
click at [622, 462] on button "Next image" at bounding box center [633, 451] width 47 height 63
click at [625, 31] on button "Close lightbox" at bounding box center [626, 20] width 32 height 28
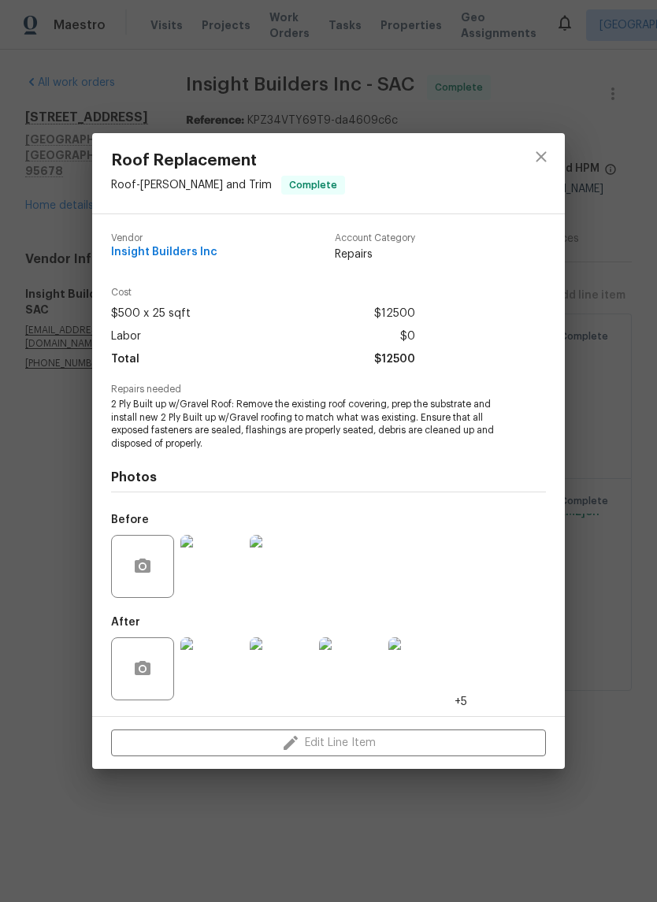
click at [232, 670] on img at bounding box center [211, 668] width 63 height 63
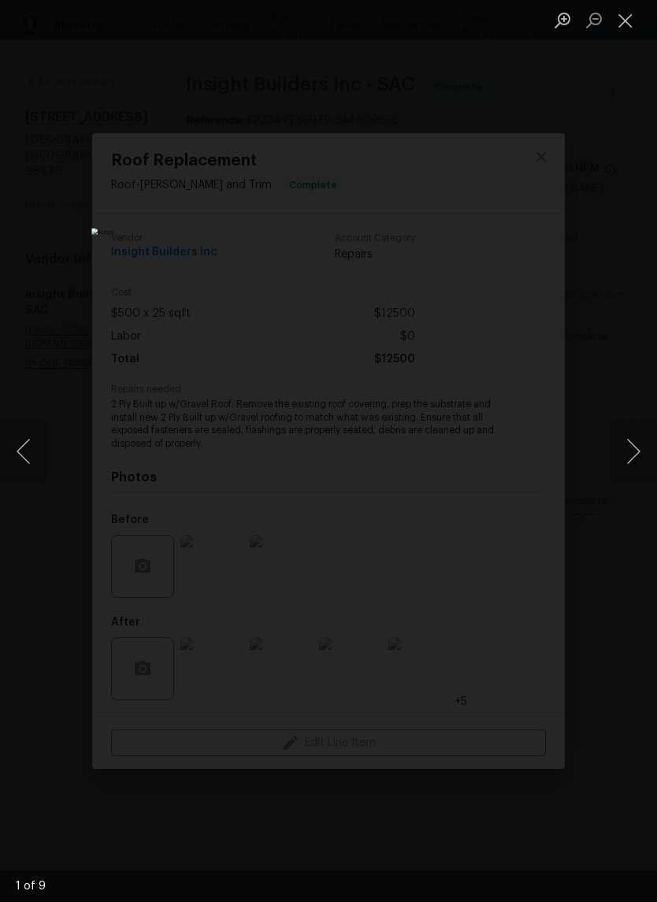
click at [636, 464] on button "Next image" at bounding box center [633, 451] width 47 height 63
click at [634, 451] on button "Next image" at bounding box center [633, 451] width 47 height 63
click at [626, 465] on button "Next image" at bounding box center [633, 451] width 47 height 63
click at [625, 458] on button "Next image" at bounding box center [633, 451] width 47 height 63
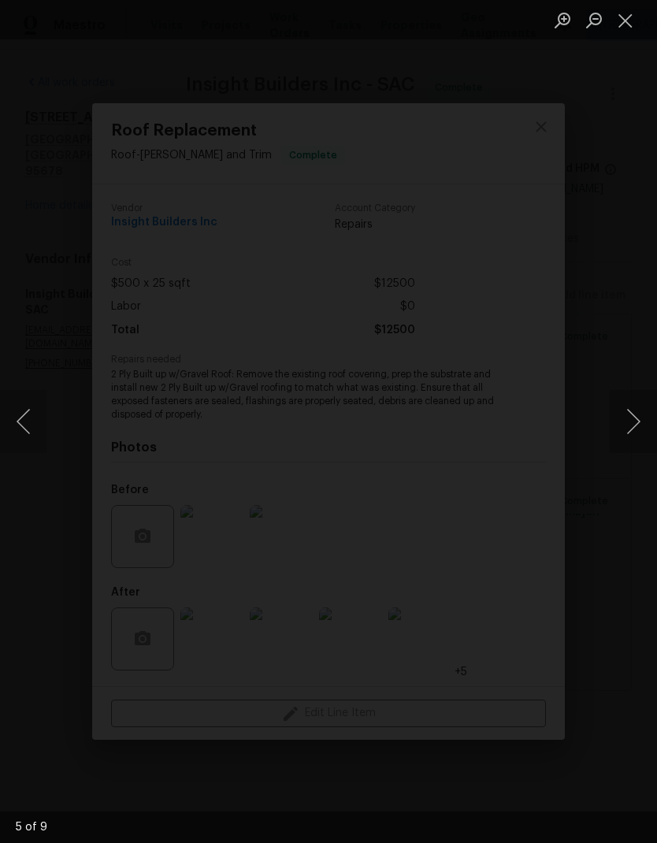
click at [618, 417] on button "Next image" at bounding box center [633, 421] width 47 height 63
click at [620, 410] on button "Next image" at bounding box center [633, 421] width 47 height 63
click at [616, 417] on button "Next image" at bounding box center [633, 421] width 47 height 63
click at [619, 419] on button "Next image" at bounding box center [633, 421] width 47 height 63
click at [632, 421] on button "Next image" at bounding box center [633, 421] width 47 height 63
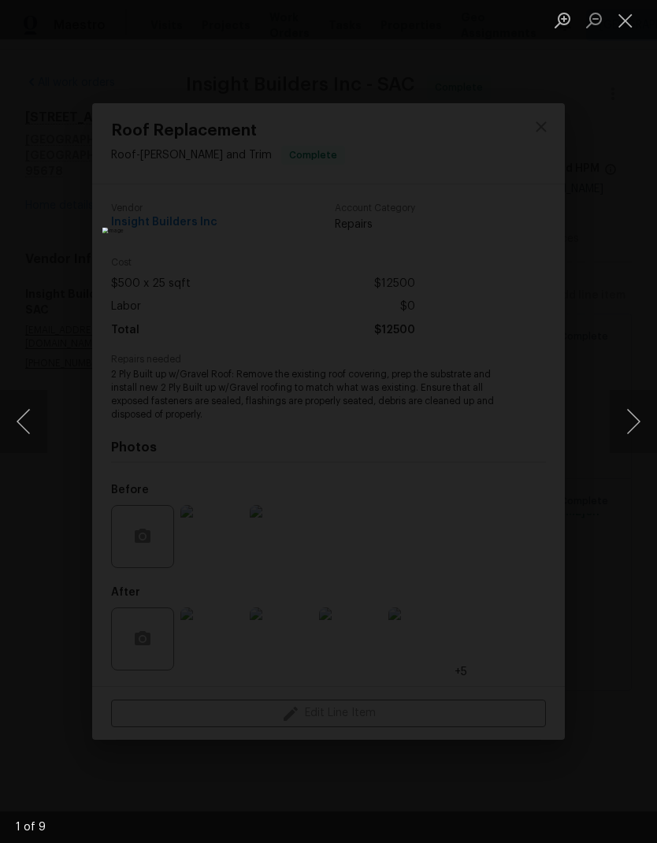
click at [621, 427] on button "Next image" at bounding box center [633, 421] width 47 height 63
click at [622, 429] on button "Next image" at bounding box center [633, 421] width 47 height 63
click at [623, 425] on button "Next image" at bounding box center [633, 421] width 47 height 63
click at [625, 20] on button "Close lightbox" at bounding box center [626, 20] width 32 height 28
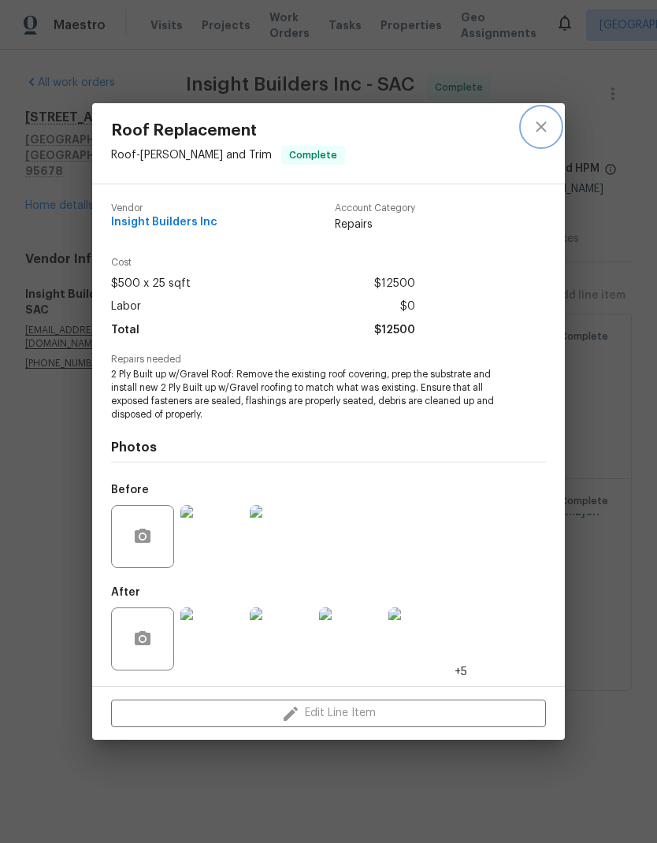
click at [540, 121] on icon "close" at bounding box center [541, 126] width 19 height 19
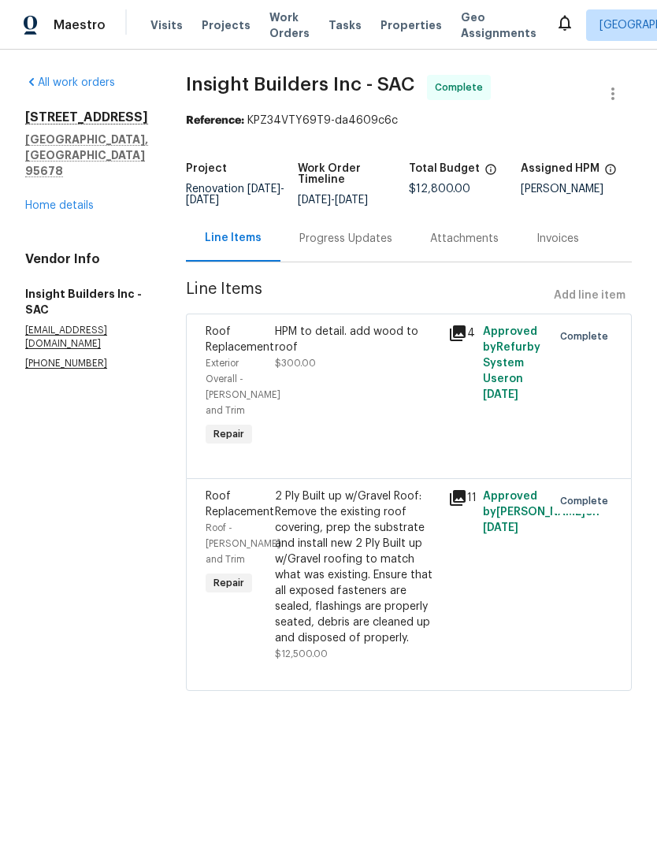
click at [61, 200] on link "Home details" at bounding box center [59, 205] width 69 height 11
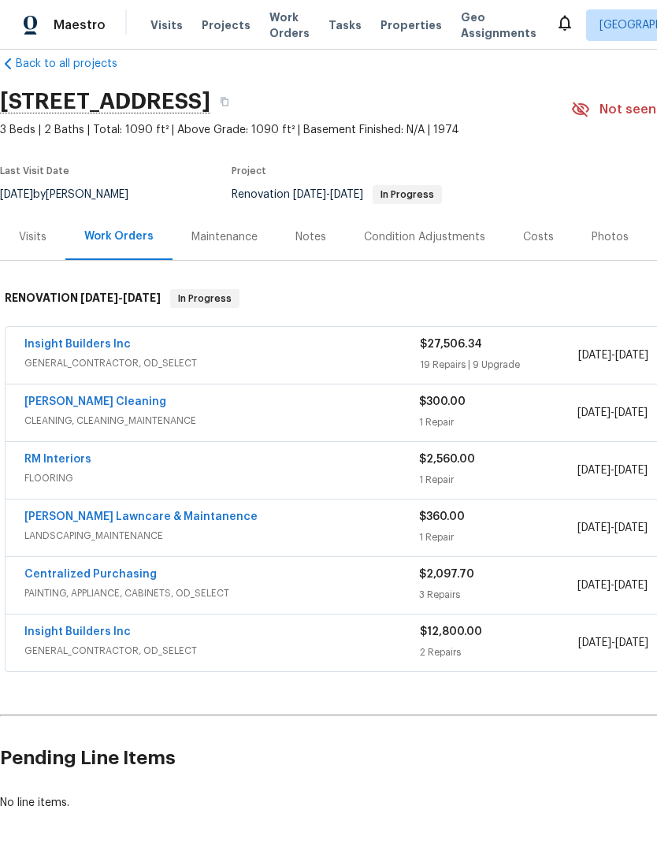
scroll to position [25, 0]
click at [119, 348] on link "Insight Builders Inc" at bounding box center [77, 344] width 106 height 11
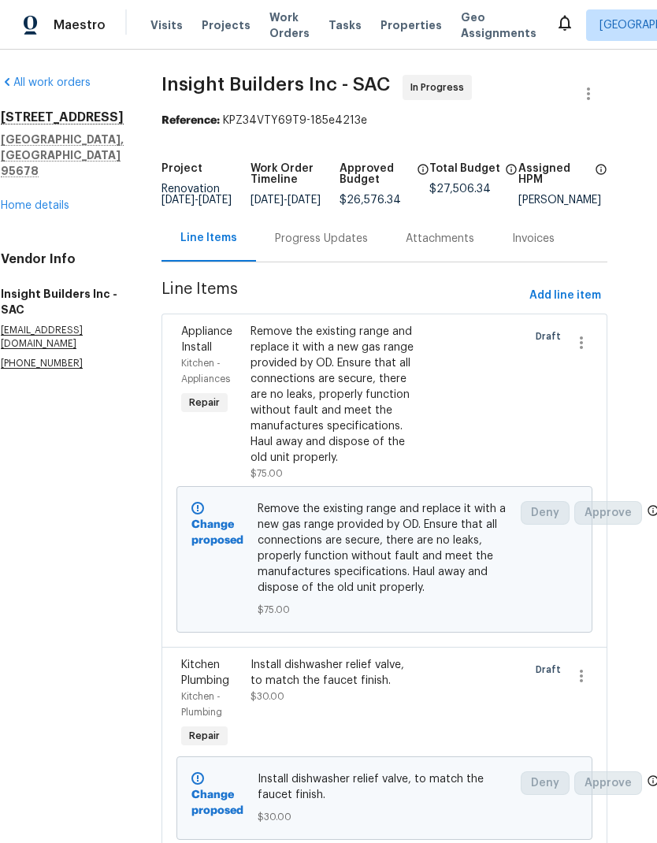
scroll to position [0, 24]
click at [49, 200] on link "Home details" at bounding box center [35, 205] width 69 height 11
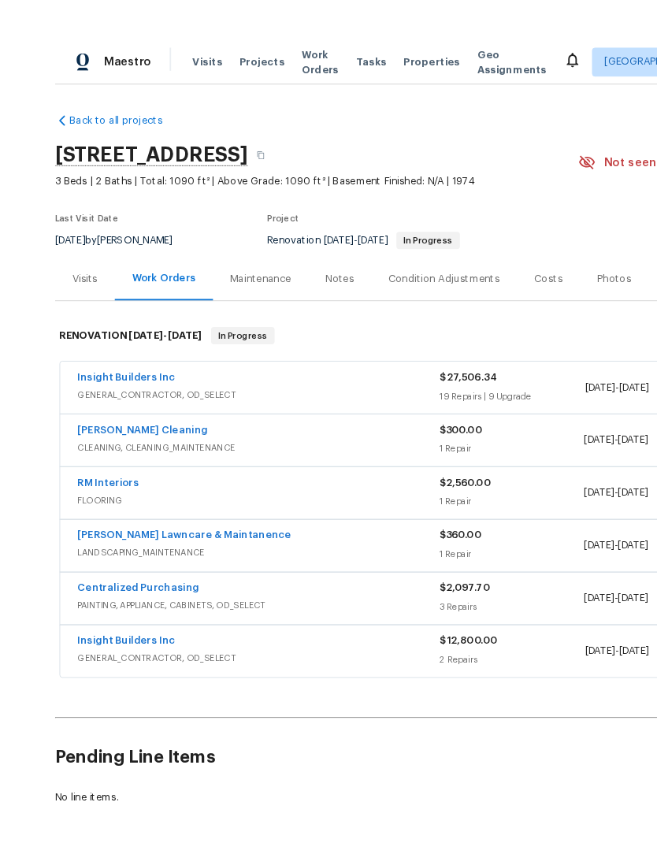
scroll to position [35, 0]
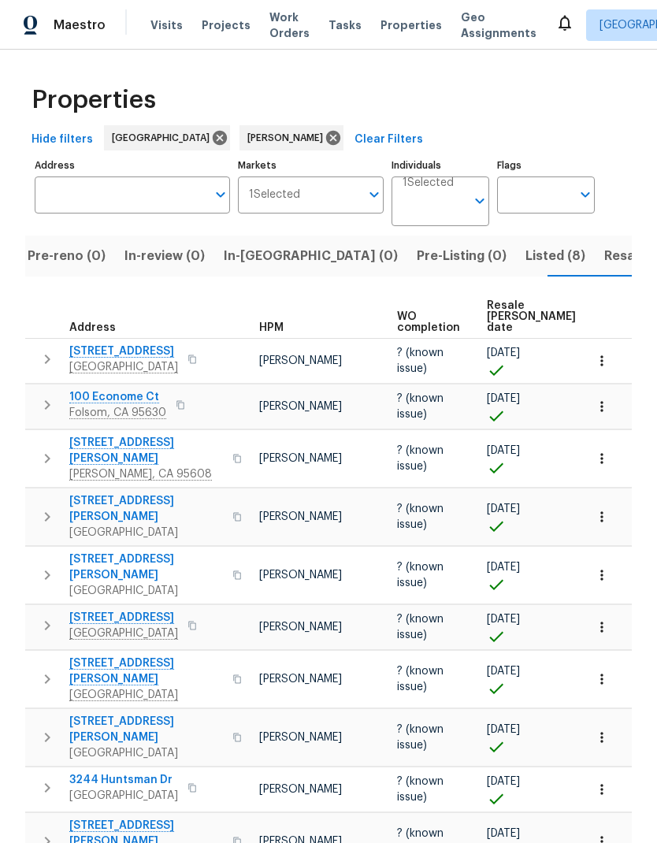
click at [57, 264] on span "Pre-reno (0)" at bounding box center [67, 256] width 78 height 22
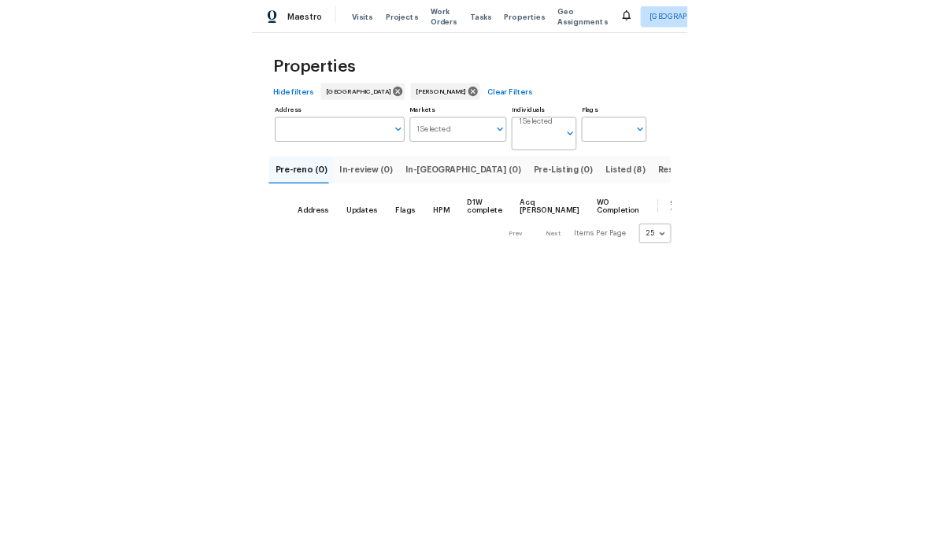
scroll to position [0, 102]
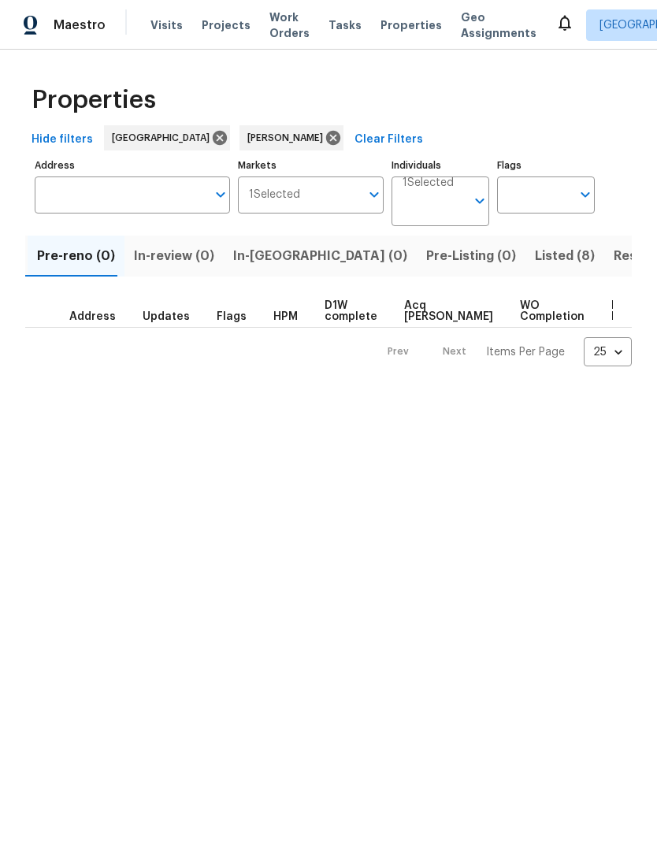
click at [21, 265] on div "Properties Hide filters Sacramento [PERSON_NAME] Clear Filters Address Address …" at bounding box center [328, 221] width 657 height 342
click at [137, 251] on span "In-review (0)" at bounding box center [174, 256] width 80 height 22
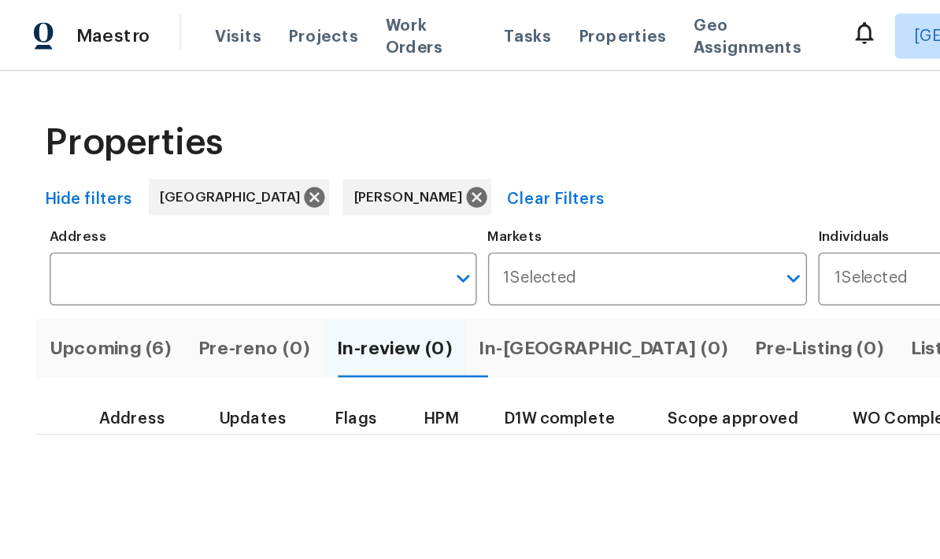
click at [83, 227] on button "Upcoming (6)" at bounding box center [77, 243] width 104 height 41
